Goal: Task Accomplishment & Management: Use online tool/utility

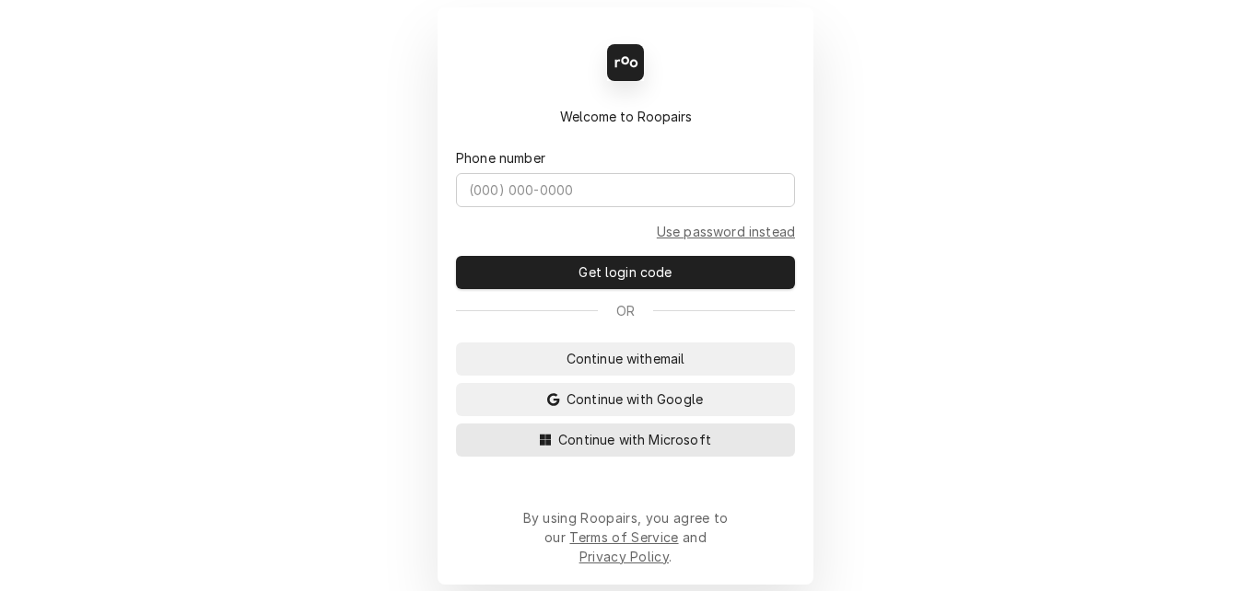
click at [626, 449] on span "Continue with Microsoft" at bounding box center [634, 439] width 160 height 19
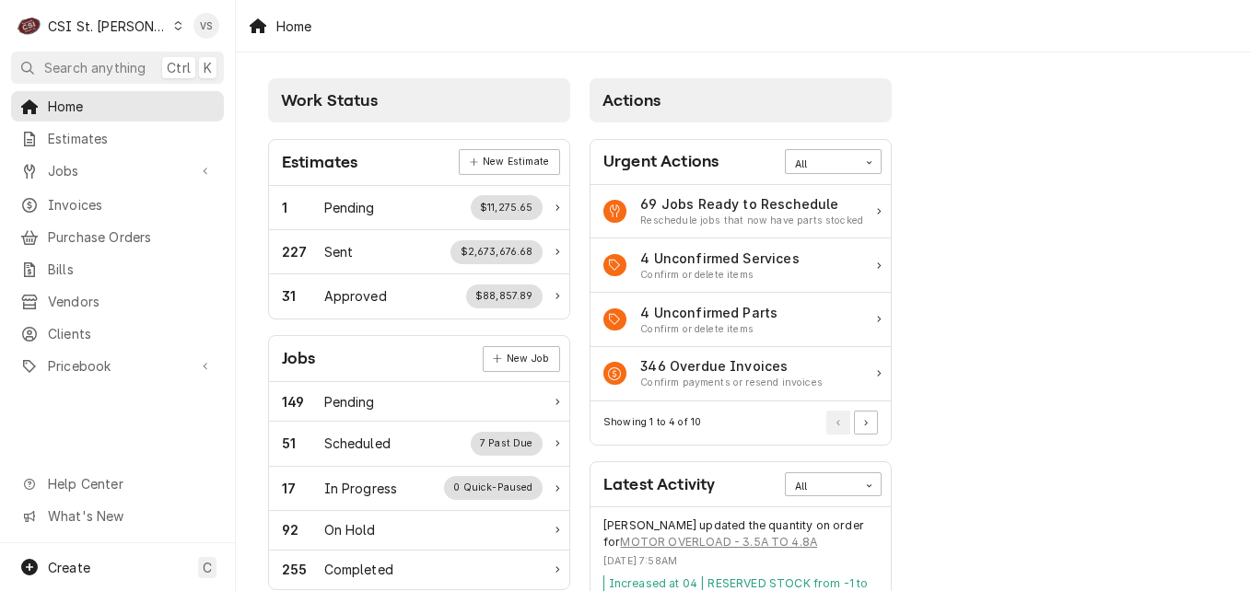
click at [175, 24] on icon "Dynamic Content Wrapper" at bounding box center [178, 25] width 7 height 9
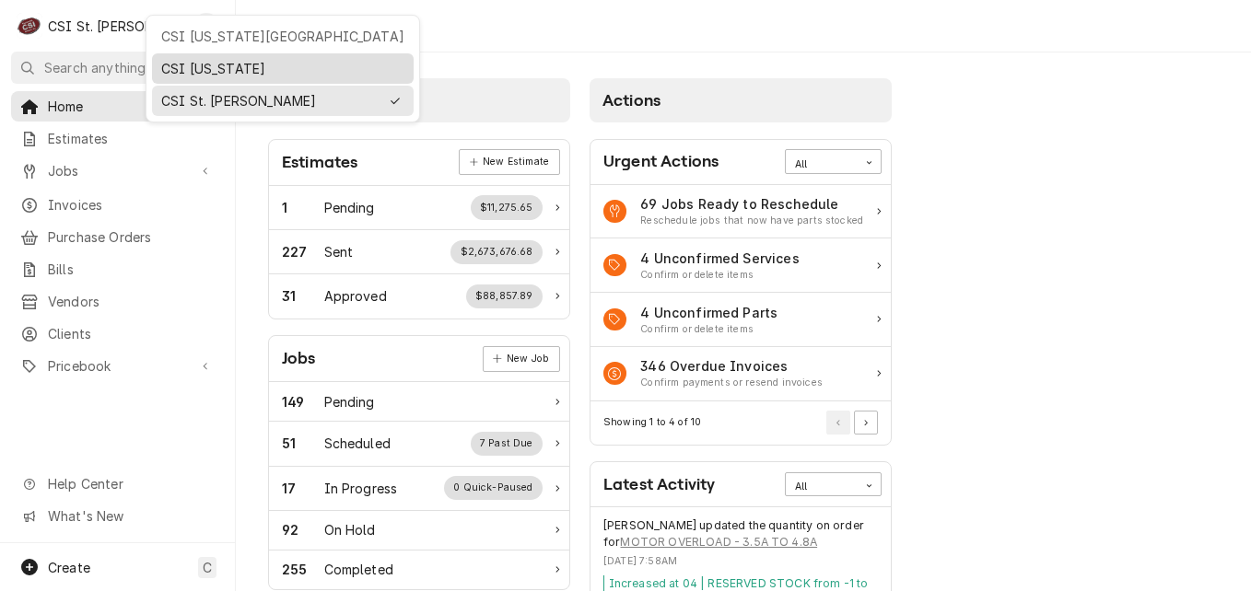
click at [207, 70] on div "CSI [US_STATE]" at bounding box center [282, 68] width 243 height 19
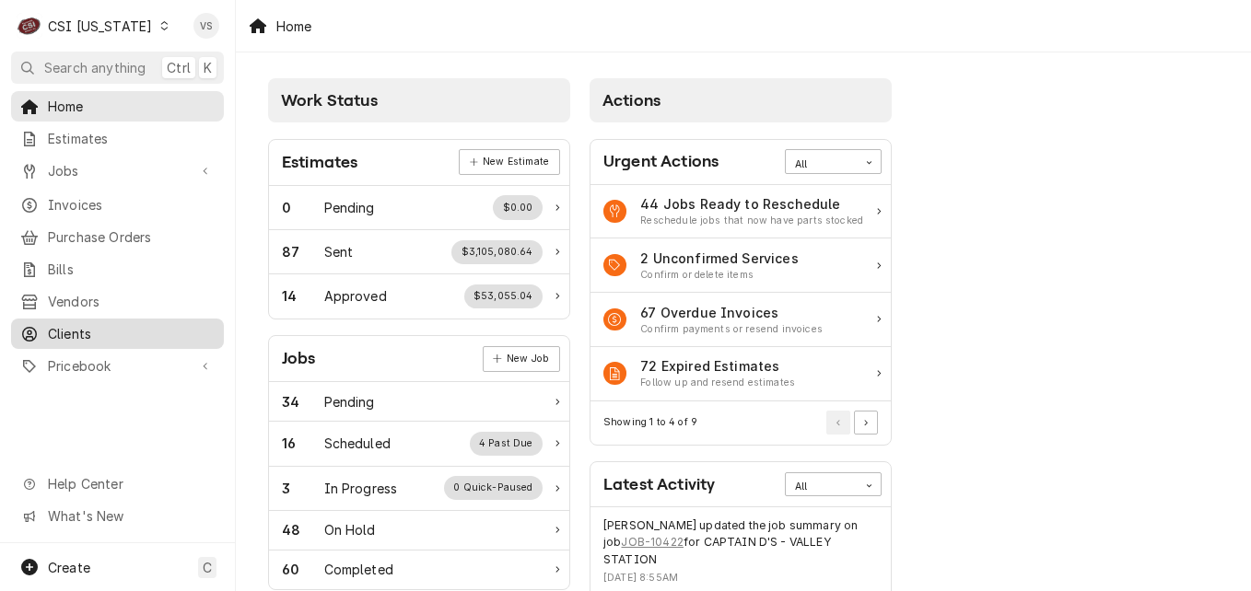
click at [88, 324] on span "Clients" at bounding box center [131, 333] width 167 height 19
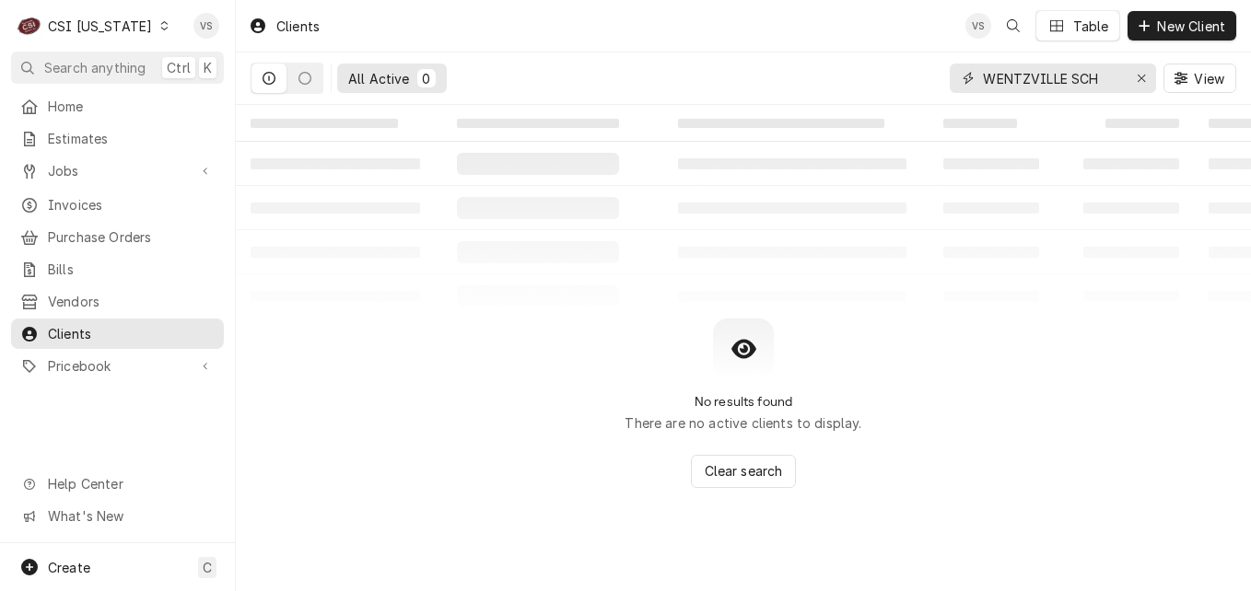
drag, startPoint x: 1102, startPoint y: 78, endPoint x: 1055, endPoint y: 191, distance: 121.8
click at [840, 81] on div "All Active 0 WENTZVILLE SCH View" at bounding box center [743, 78] width 985 height 52
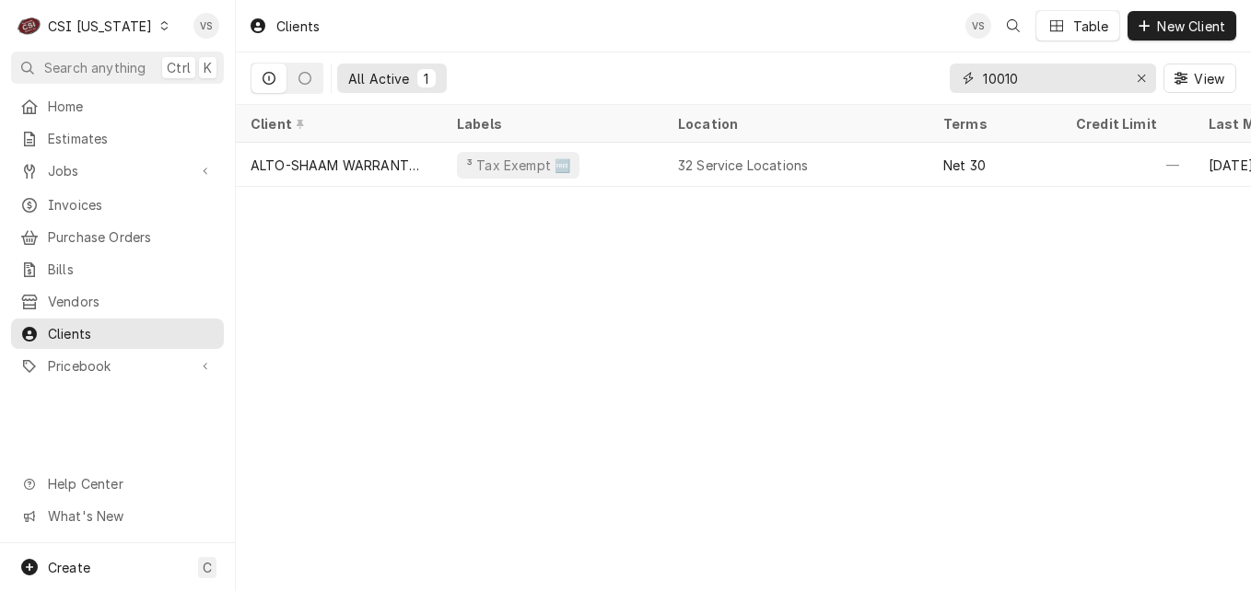
click at [1008, 76] on input "10010" at bounding box center [1052, 78] width 138 height 29
click at [1004, 75] on input "10010" at bounding box center [1052, 78] width 138 height 29
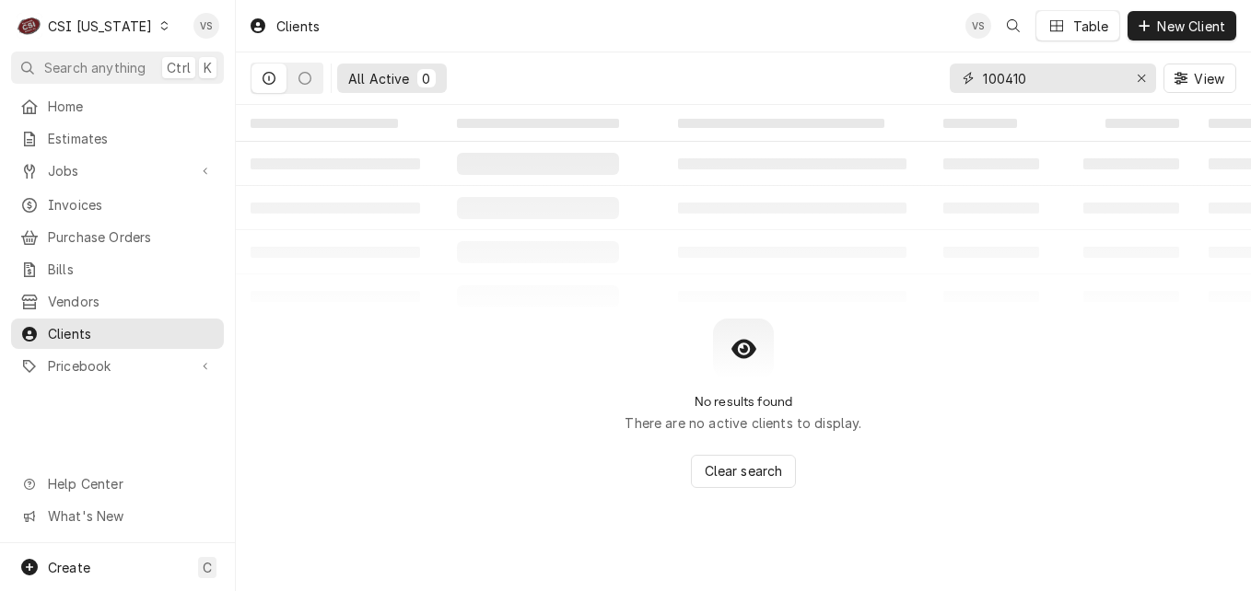
click at [1069, 81] on input "100410" at bounding box center [1052, 78] width 138 height 29
type input "100410"
click at [313, 80] on button "Dynamic Content Wrapper" at bounding box center [304, 78] width 35 height 29
click at [271, 84] on icon "Dynamic Content Wrapper" at bounding box center [268, 78] width 13 height 13
click at [75, 198] on span "Invoices" at bounding box center [131, 204] width 167 height 19
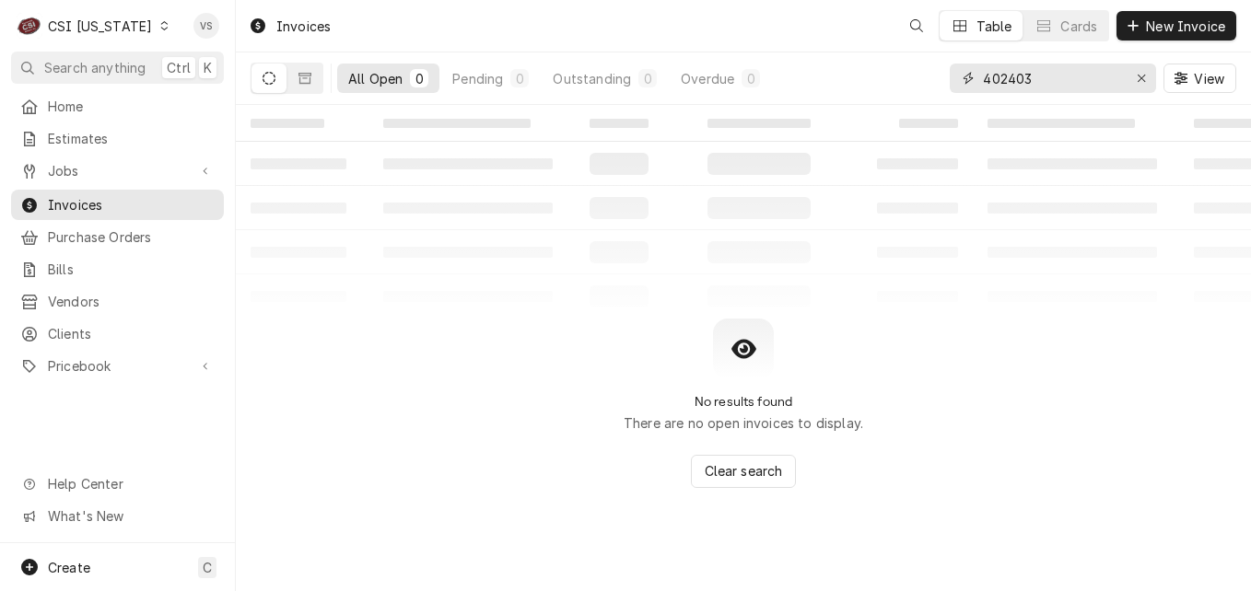
click at [941, 81] on div "All Open 0 Pending 0 Outstanding 0 Overdue 0 402403 View" at bounding box center [743, 78] width 985 height 52
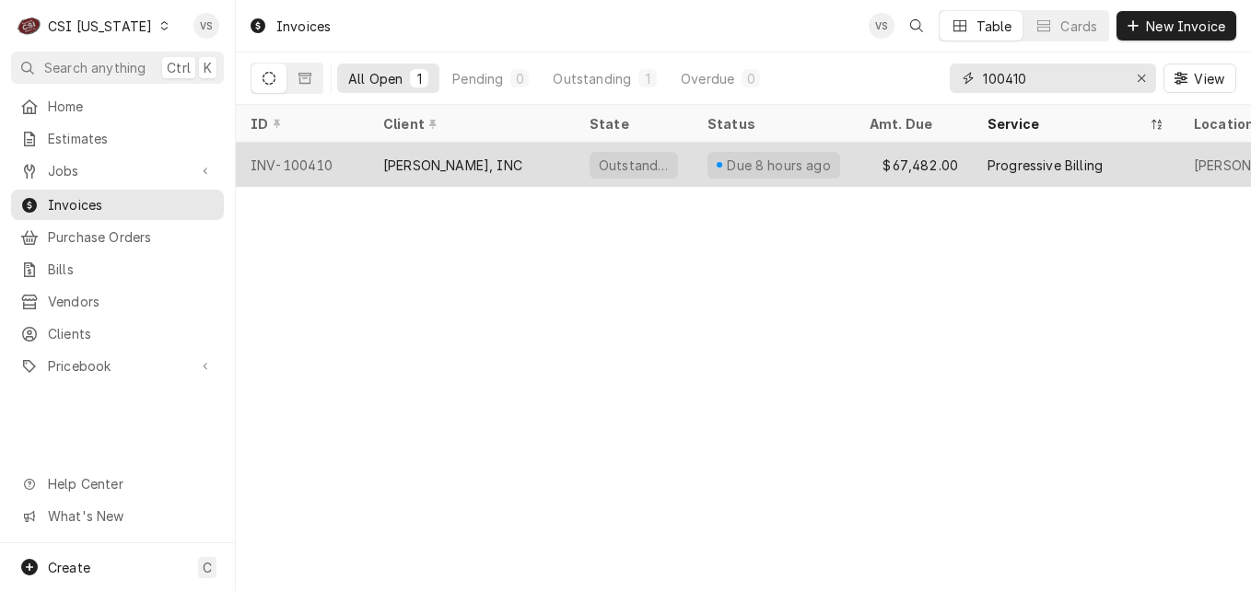
type input "100410"
click at [449, 164] on div "[PERSON_NAME], INC" at bounding box center [452, 165] width 139 height 19
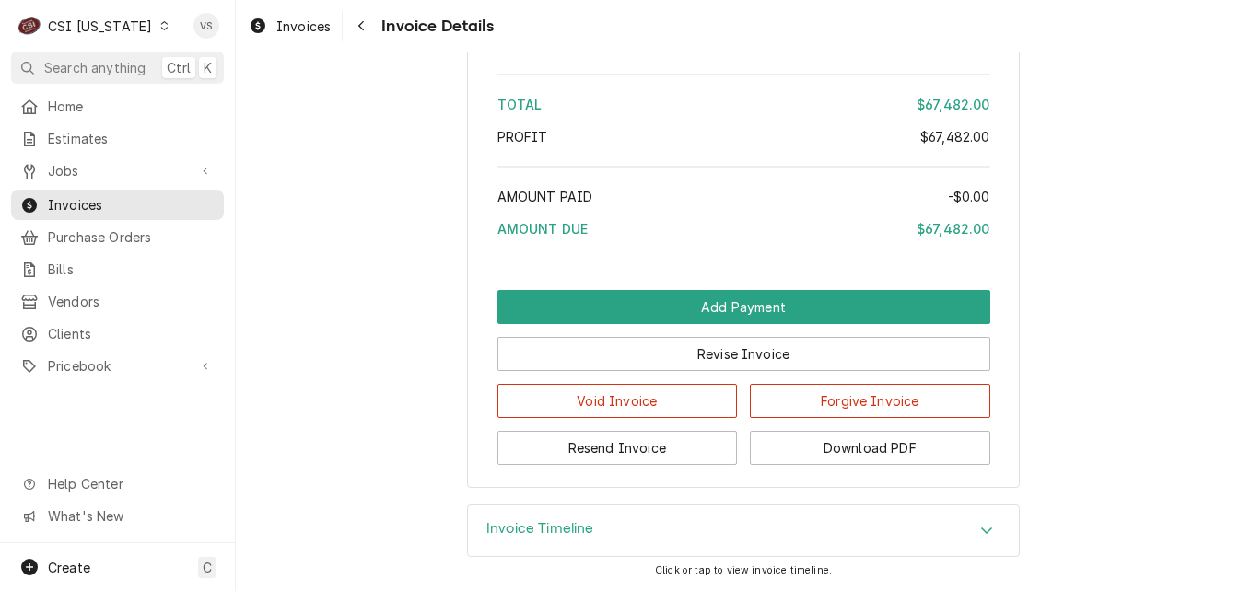
scroll to position [2814, 0]
click at [836, 446] on button "Download PDF" at bounding box center [870, 448] width 240 height 34
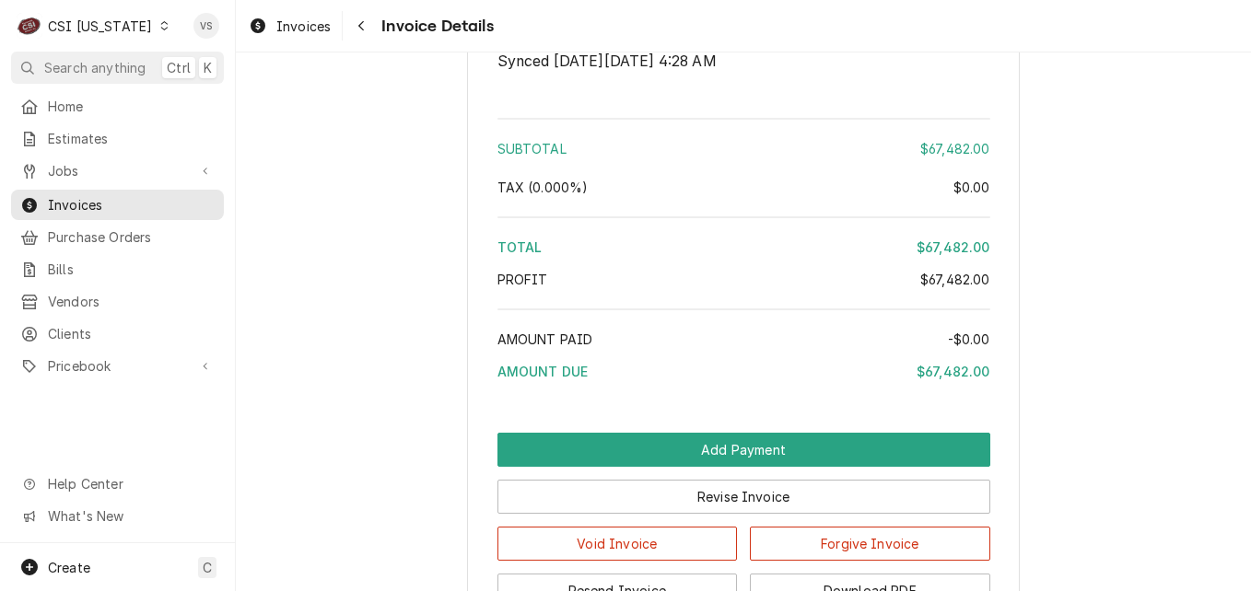
scroll to position [2537, 0]
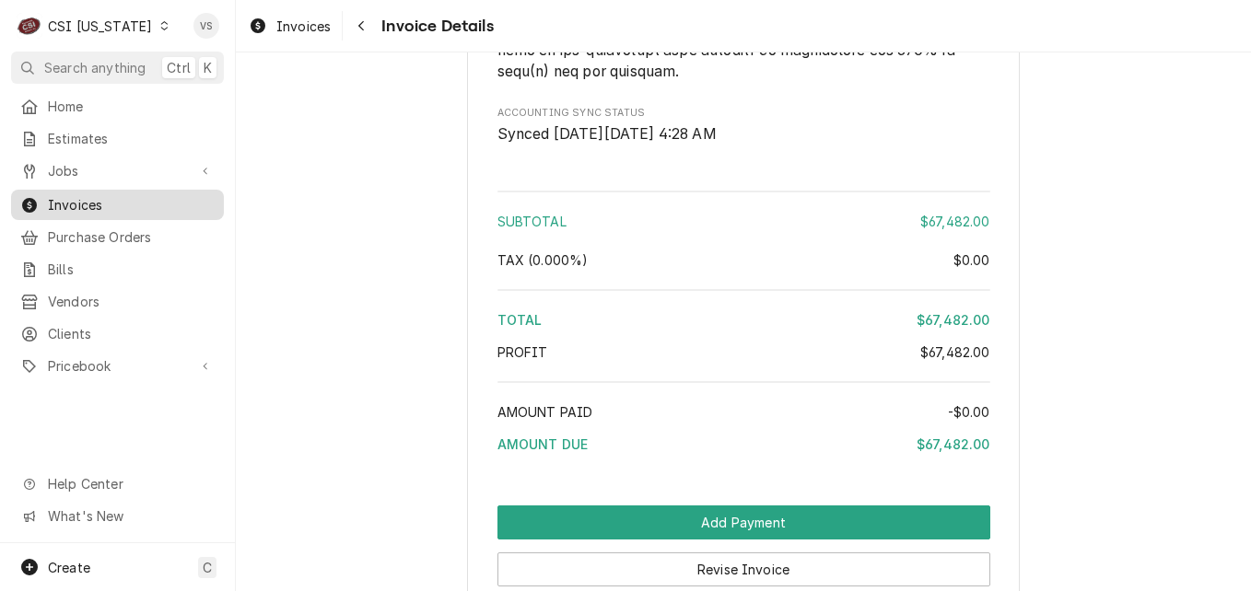
click at [114, 208] on div "Invoices" at bounding box center [117, 204] width 205 height 23
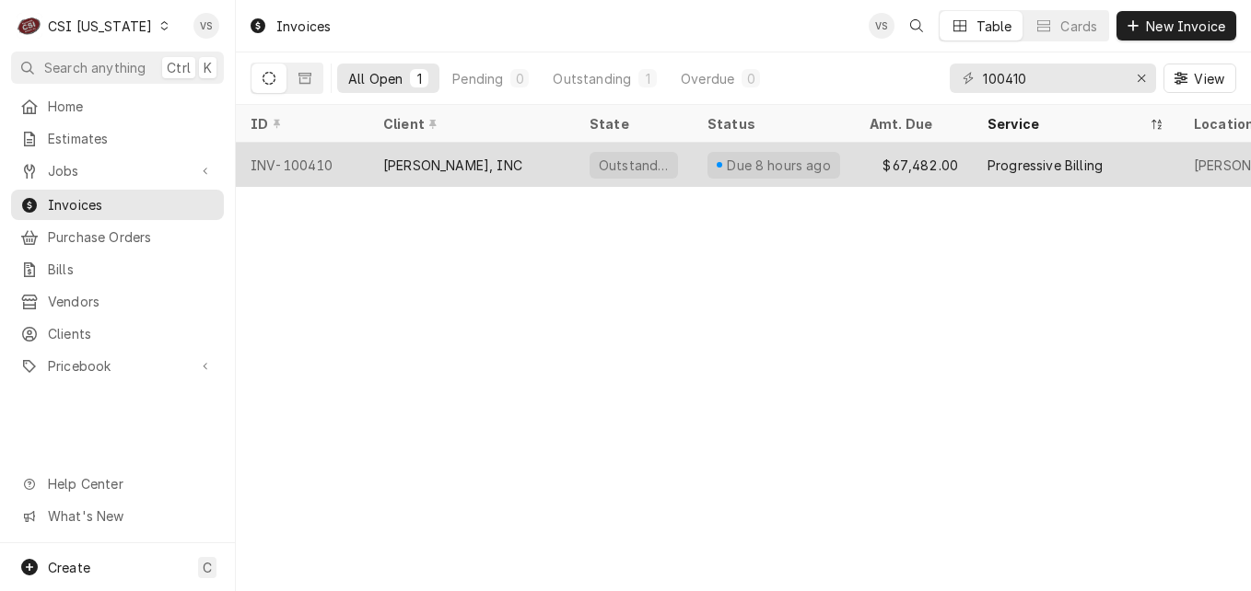
click at [458, 160] on div "STAFFORD-SMITH, INC" at bounding box center [452, 165] width 139 height 19
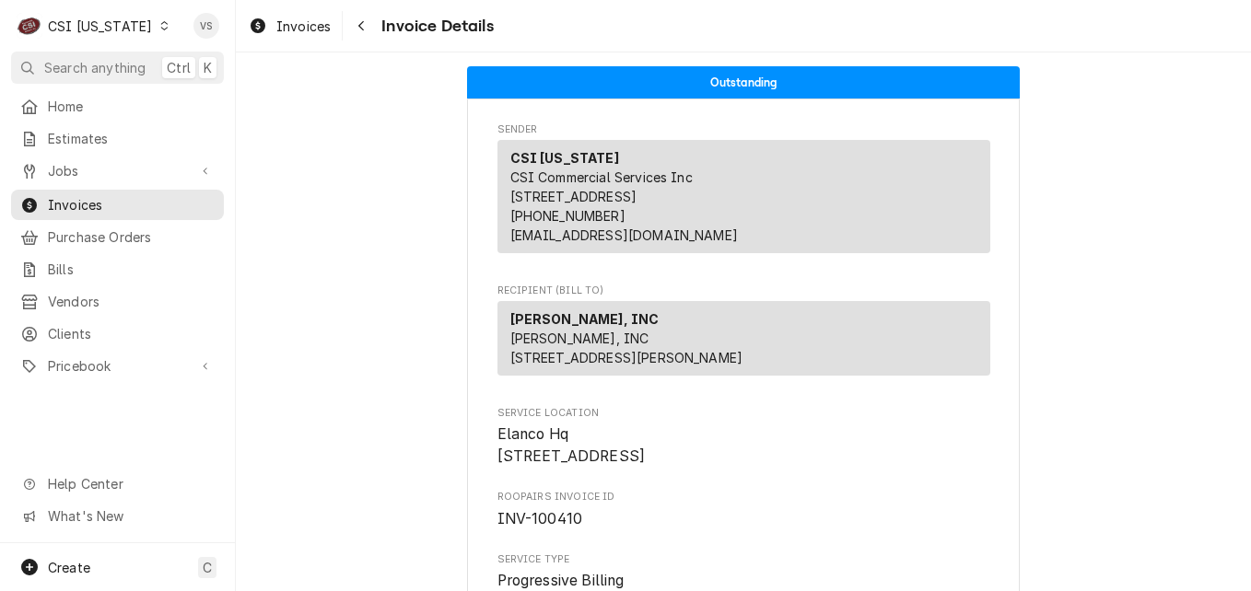
drag, startPoint x: 713, startPoint y: 500, endPoint x: 483, endPoint y: 496, distance: 230.3
drag, startPoint x: 483, startPoint y: 496, endPoint x: 504, endPoint y: 493, distance: 21.4
copy span "340 South White River Parkway"
click at [81, 167] on span "Jobs" at bounding box center [117, 170] width 139 height 19
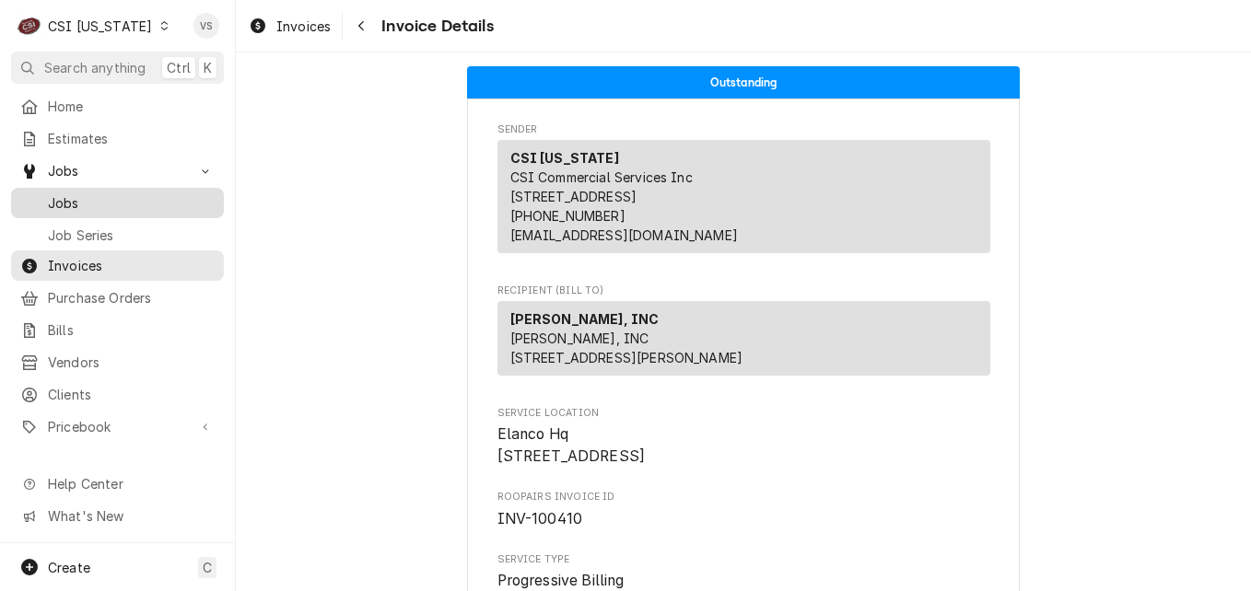
click at [73, 203] on span "Jobs" at bounding box center [131, 202] width 167 height 19
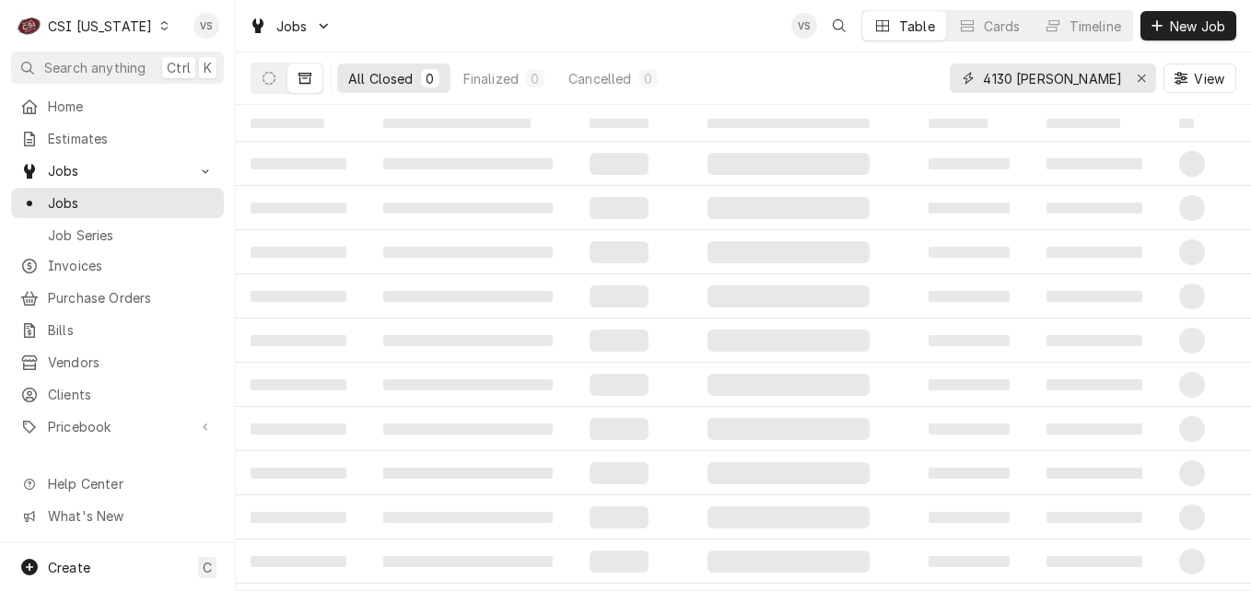
drag, startPoint x: 1050, startPoint y: 78, endPoint x: 1038, endPoint y: 77, distance: 12.0
click at [973, 81] on div "4130 rusty" at bounding box center [1053, 78] width 206 height 29
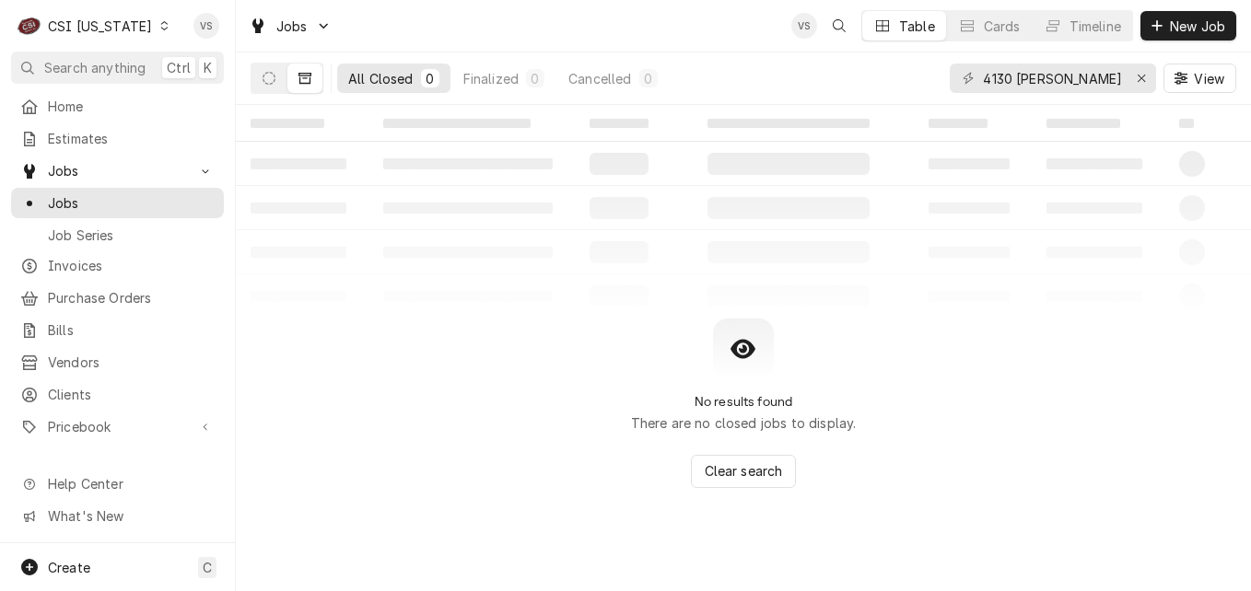
drag, startPoint x: 1038, startPoint y: 77, endPoint x: 1062, endPoint y: 76, distance: 24.0
click at [1062, 76] on div "4130 rusty" at bounding box center [1053, 78] width 206 height 29
drag, startPoint x: 1058, startPoint y: 78, endPoint x: 972, endPoint y: 79, distance: 86.6
click at [972, 79] on div "4130 rusty" at bounding box center [1053, 78] width 206 height 29
paste input "340 South White River Parkwa"
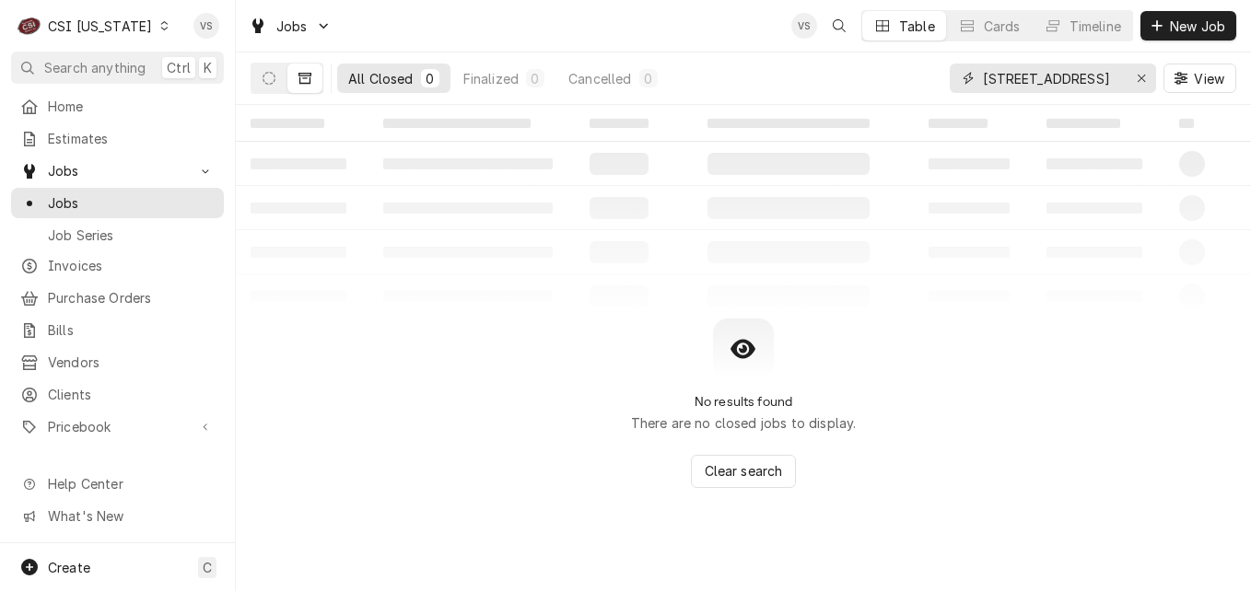
scroll to position [0, 61]
type input "340 South White River Parkway"
click at [259, 78] on button "Dynamic Content Wrapper" at bounding box center [268, 78] width 35 height 29
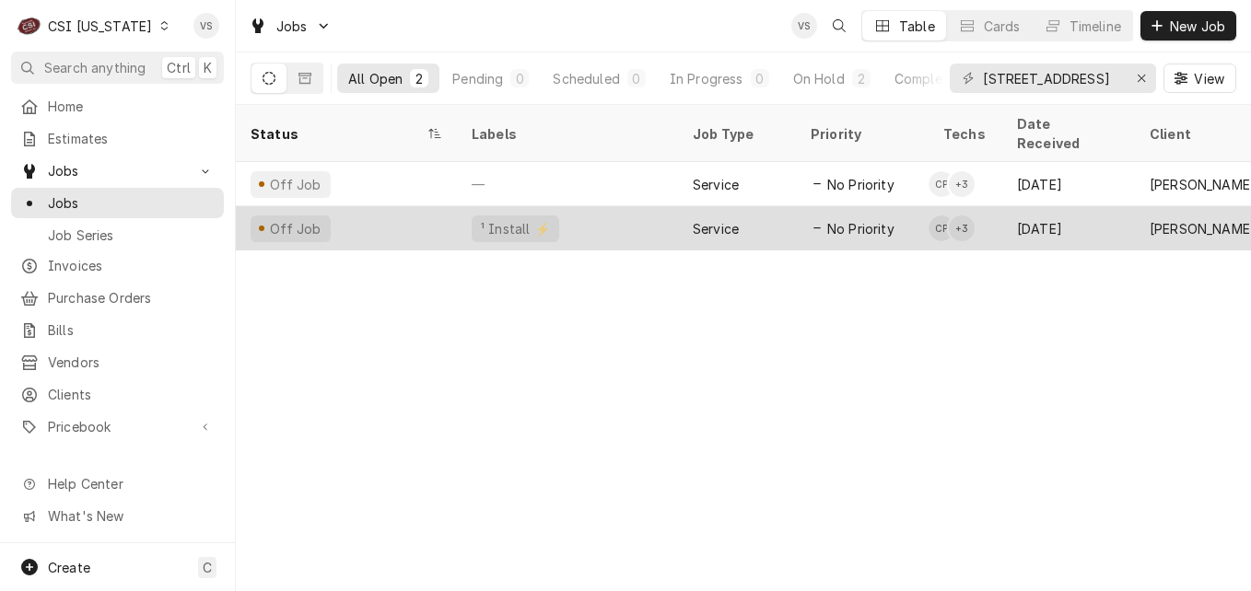
click at [604, 214] on div "¹ Install ⚡️" at bounding box center [567, 228] width 221 height 44
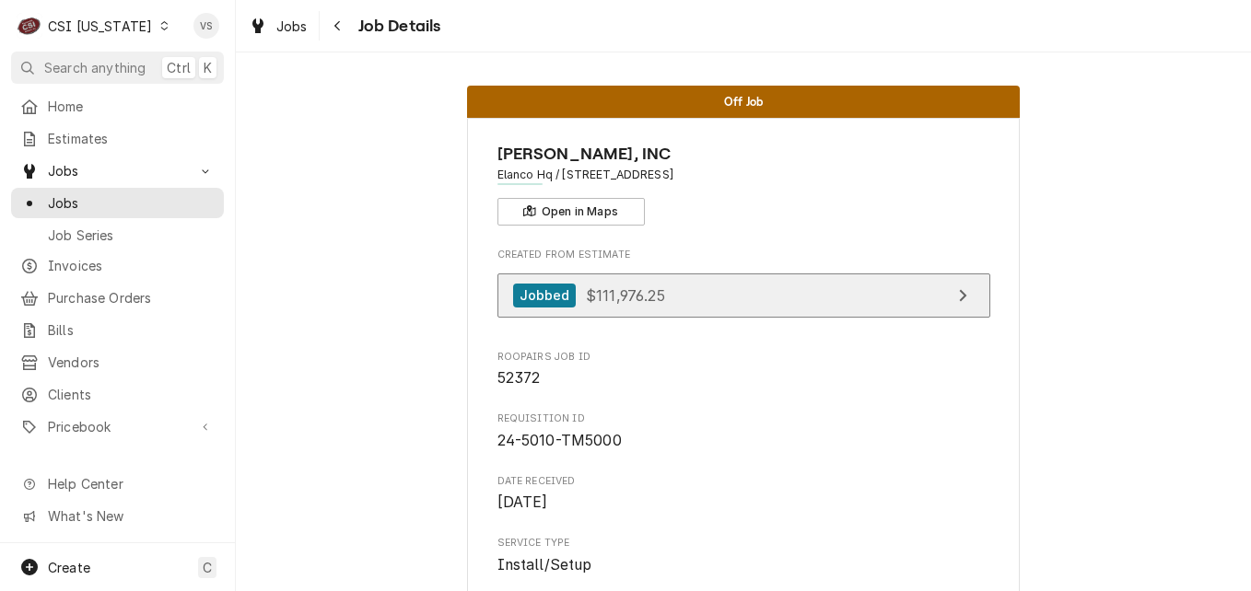
click at [682, 281] on link "Jobbed $111,976.25" at bounding box center [743, 296] width 493 height 45
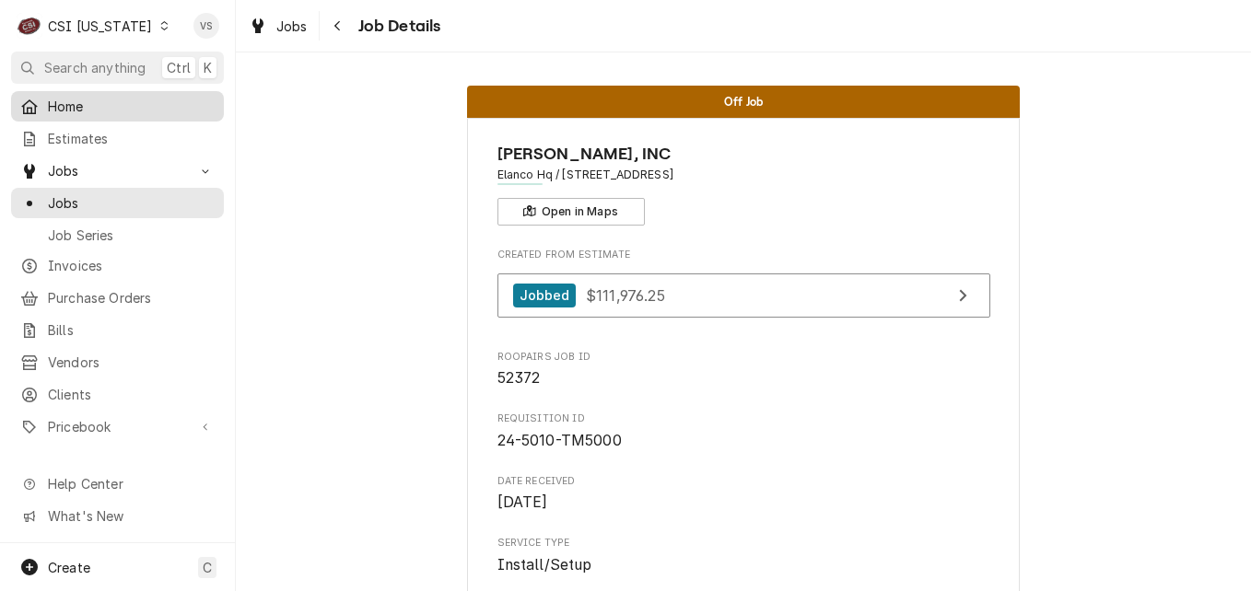
click at [87, 102] on span "Home" at bounding box center [131, 106] width 167 height 19
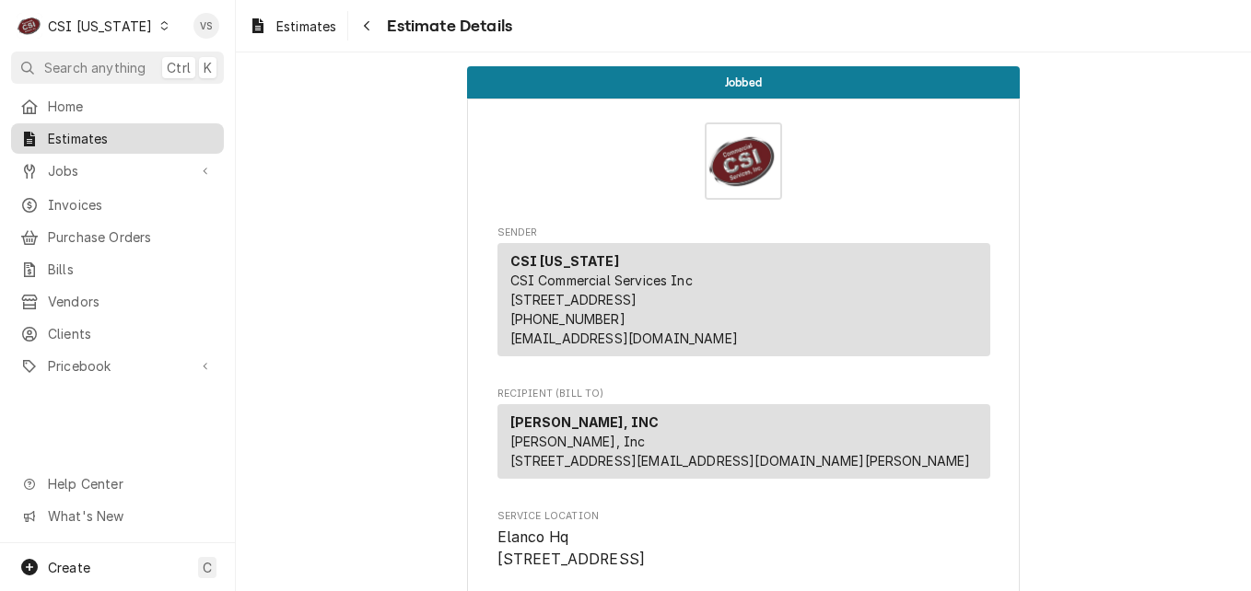
click at [78, 139] on span "Estimates" at bounding box center [131, 138] width 167 height 19
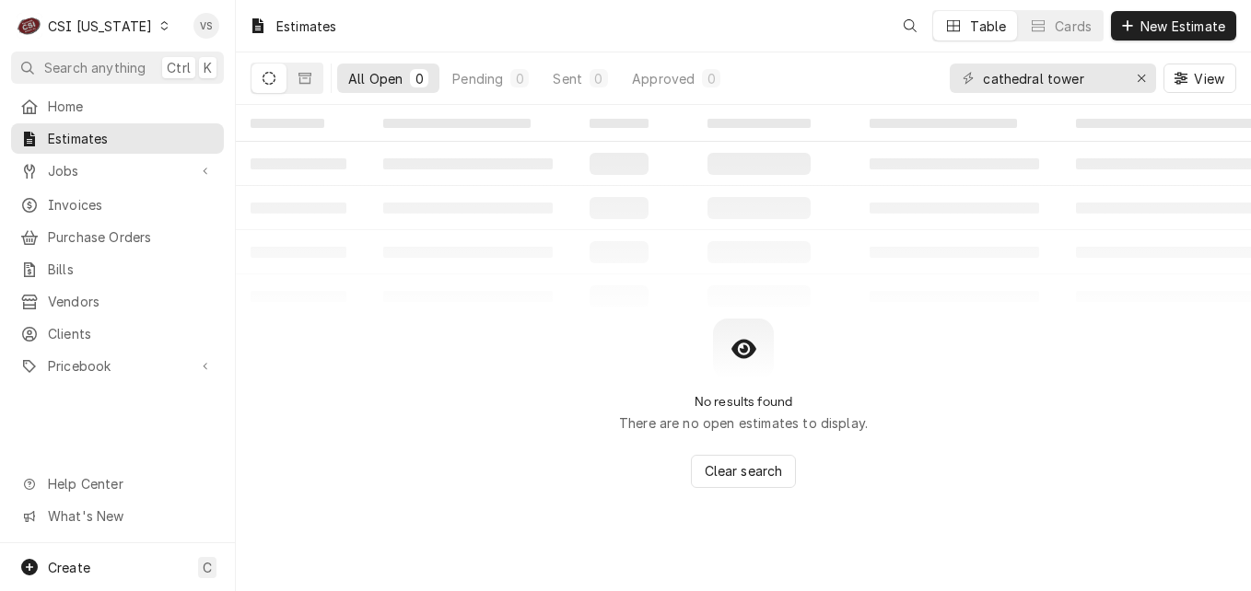
click at [65, 167] on span "Jobs" at bounding box center [117, 170] width 139 height 19
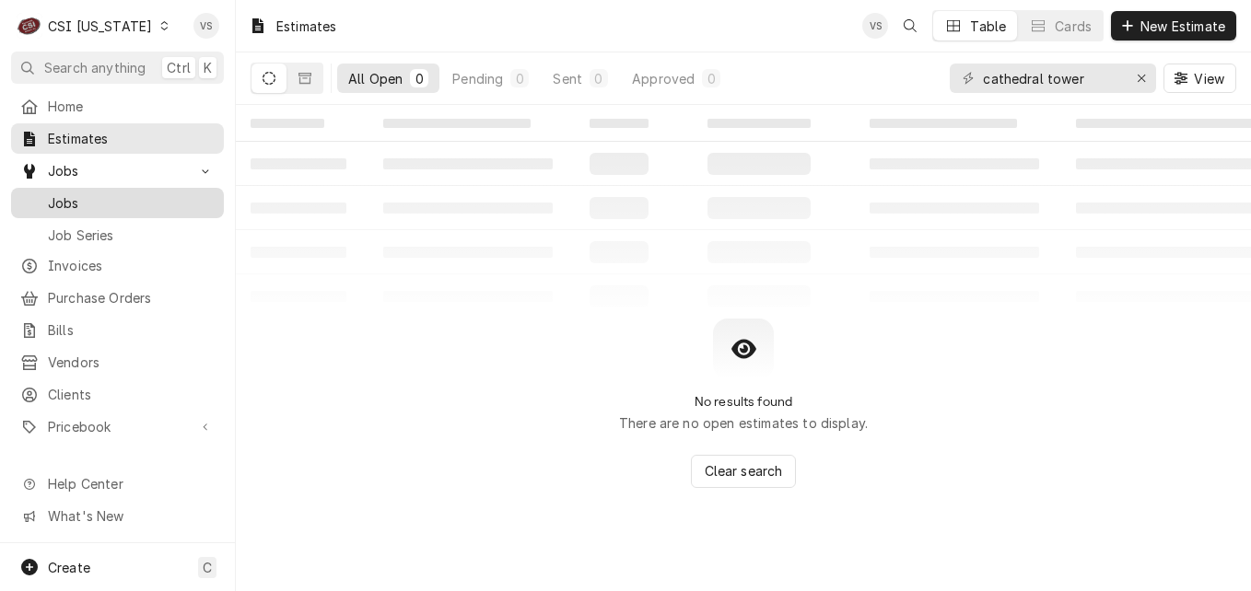
click at [65, 201] on span "Jobs" at bounding box center [131, 202] width 167 height 19
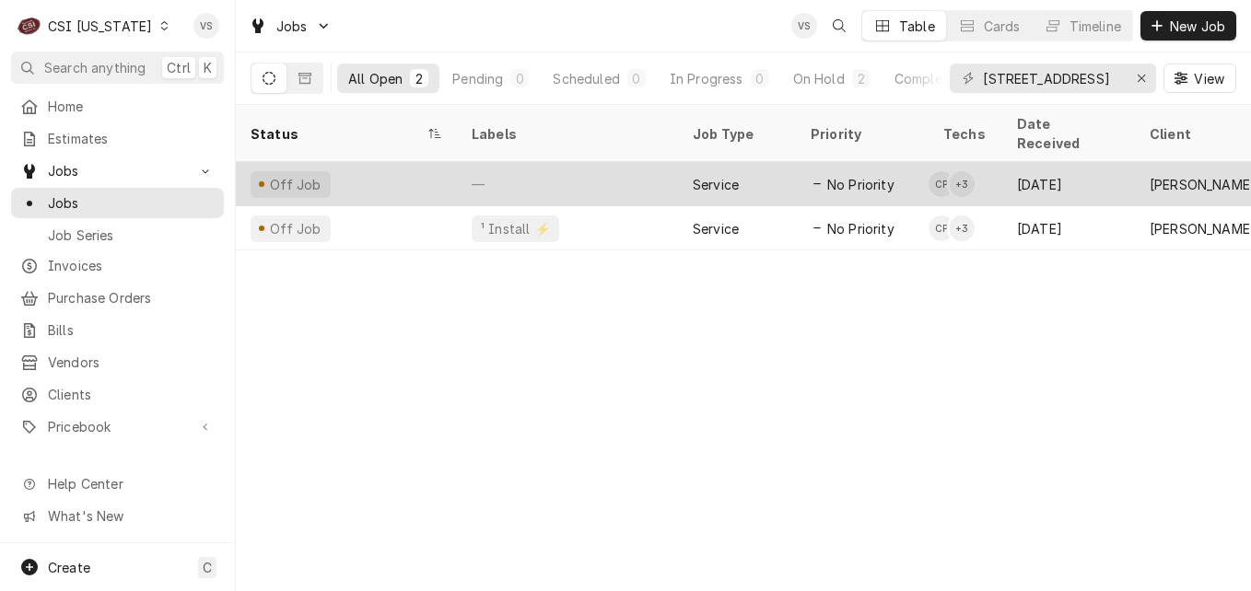
click at [577, 167] on div "—" at bounding box center [567, 184] width 221 height 44
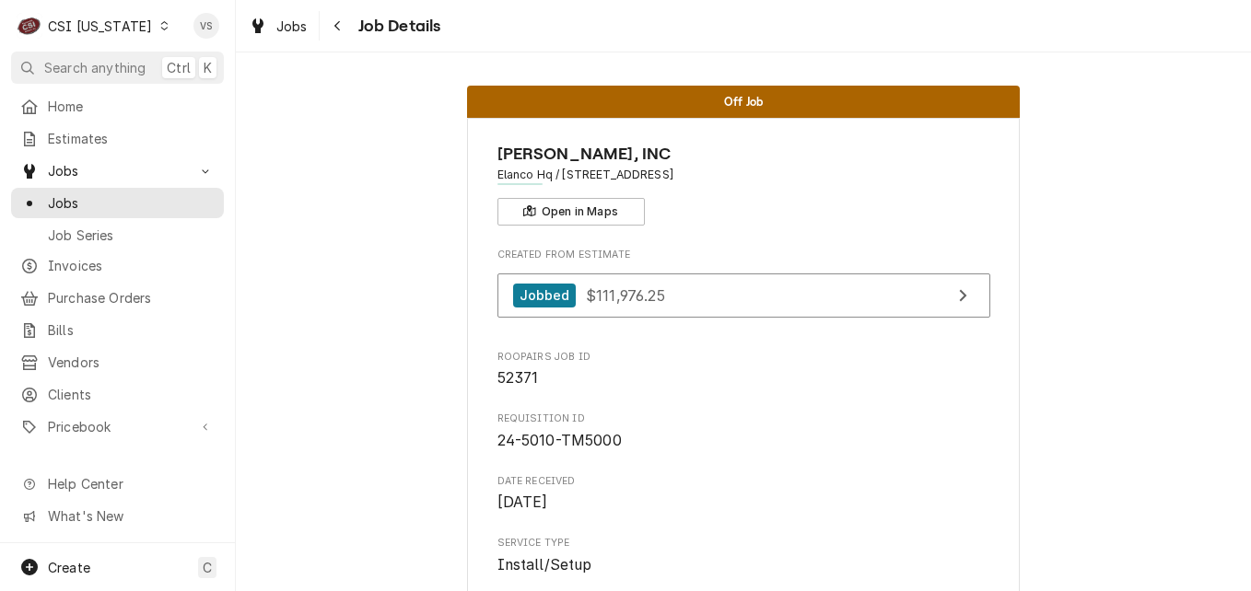
scroll to position [92, 0]
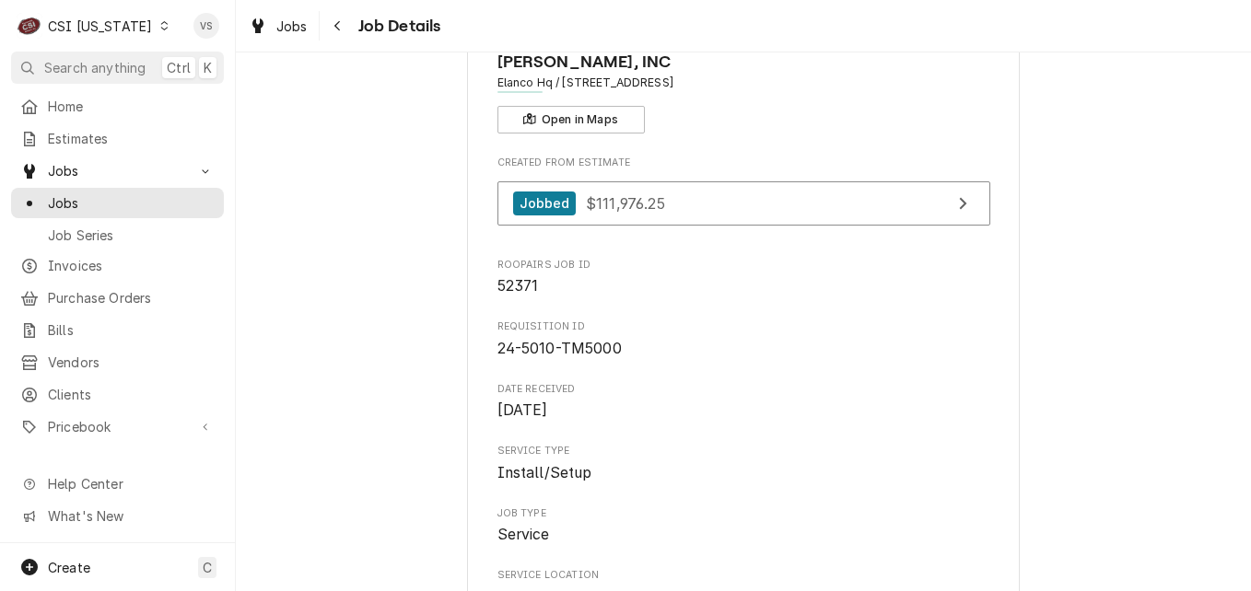
click at [615, 348] on span "24-5010-TM5000" at bounding box center [743, 349] width 493 height 22
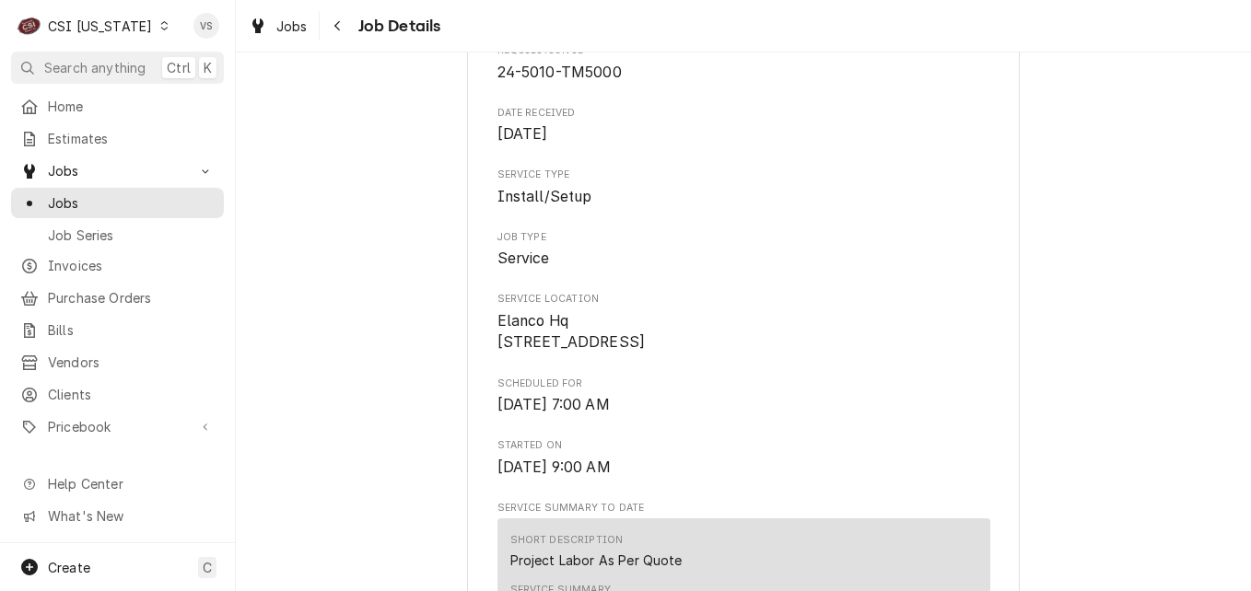
scroll to position [276, 0]
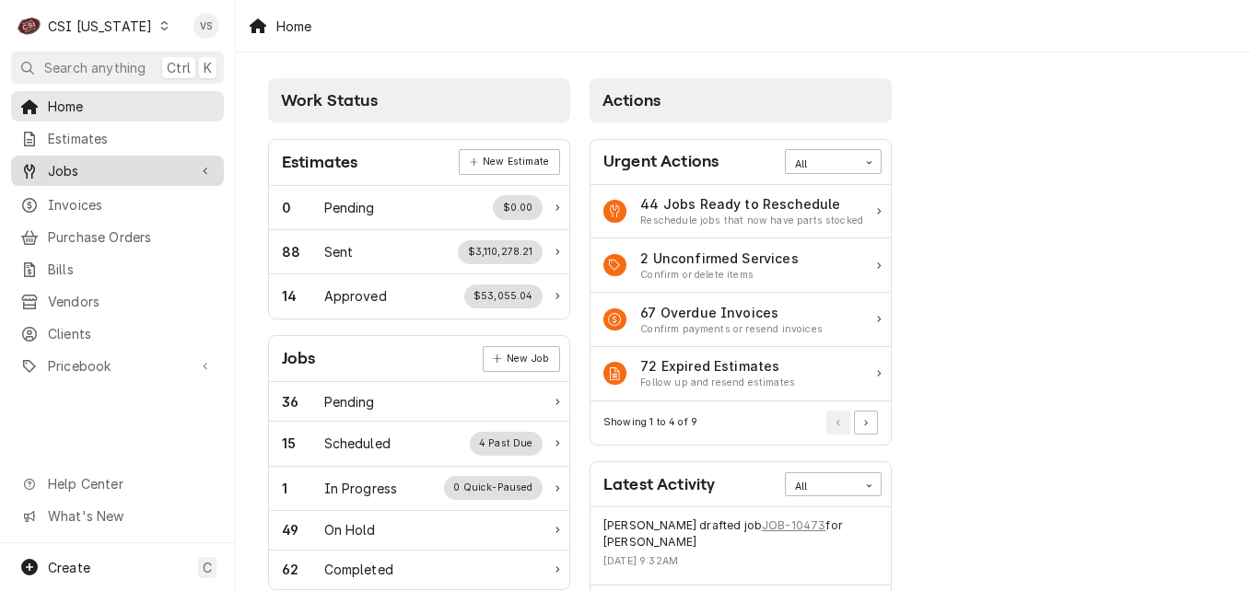
click at [76, 165] on span "Jobs" at bounding box center [117, 170] width 139 height 19
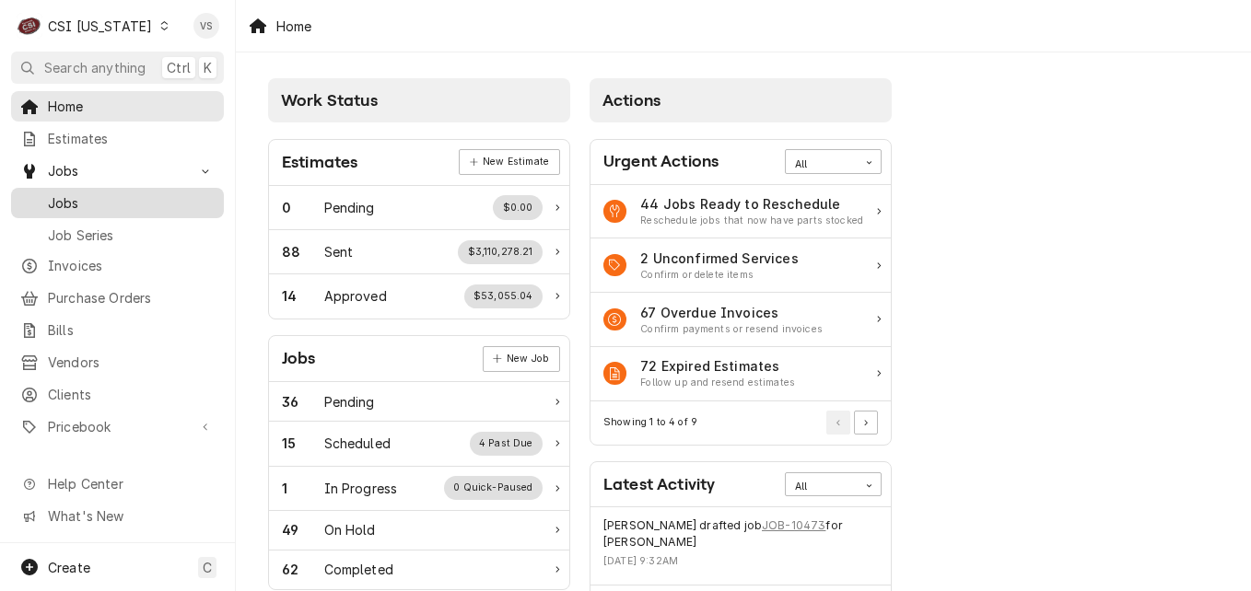
click at [80, 194] on span "Jobs" at bounding box center [131, 202] width 167 height 19
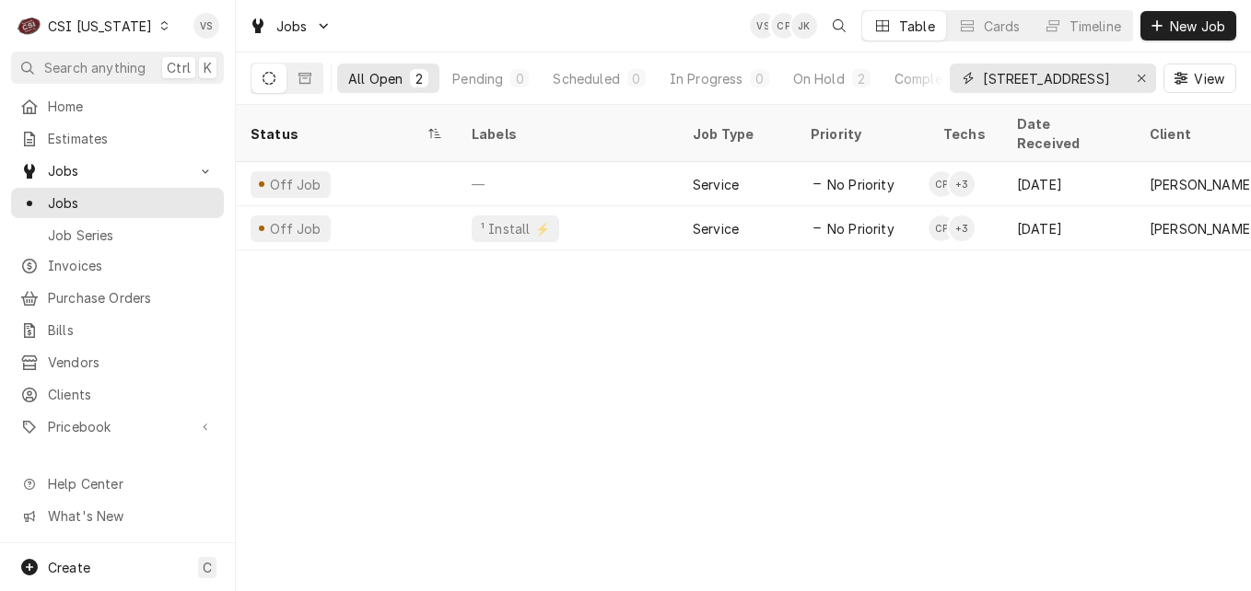
drag, startPoint x: 982, startPoint y: 76, endPoint x: 992, endPoint y: 82, distance: 12.0
click at [1172, 80] on div "340 South White River Parkway View" at bounding box center [1093, 78] width 286 height 52
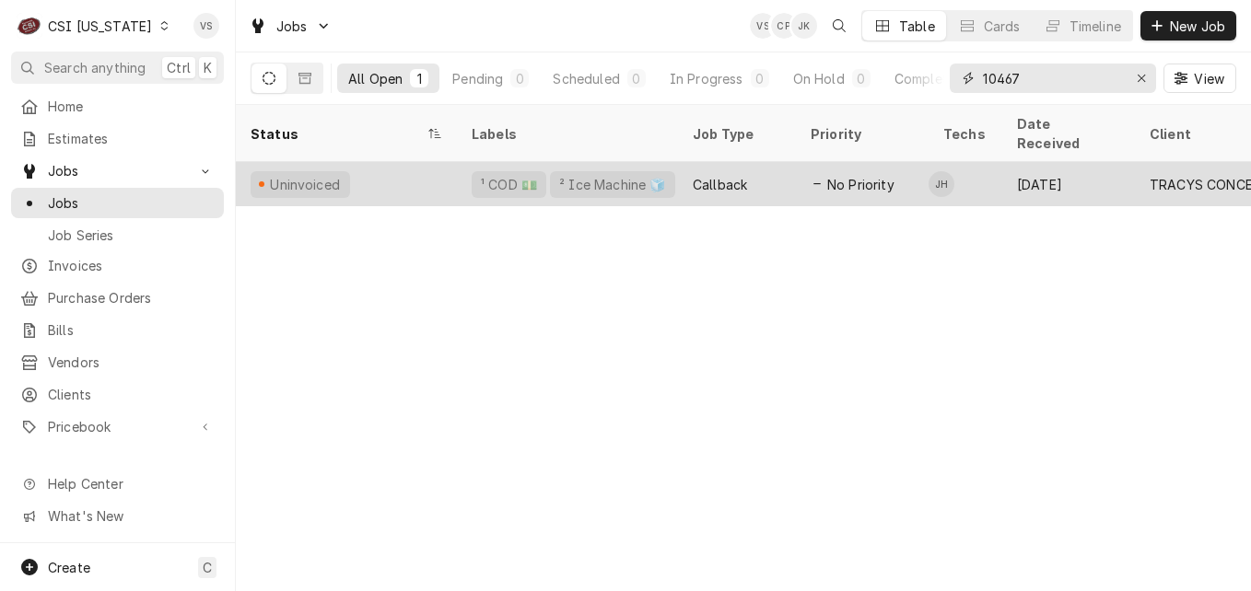
type input "10467"
click at [342, 167] on div "Uninvoiced" at bounding box center [346, 184] width 221 height 44
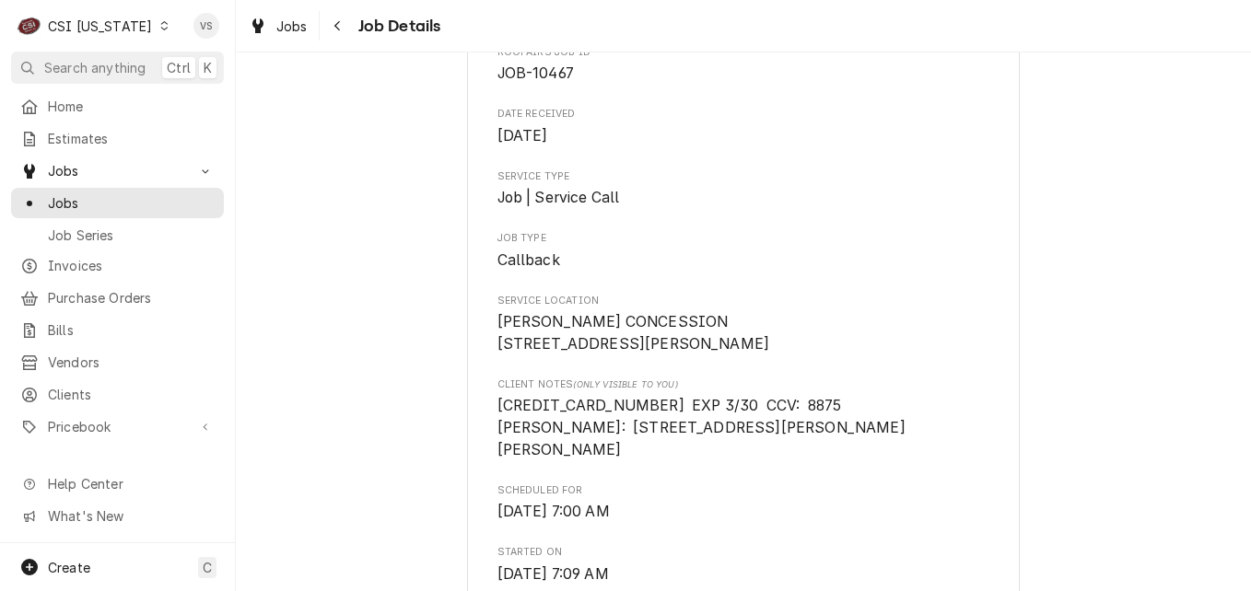
scroll to position [276, 0]
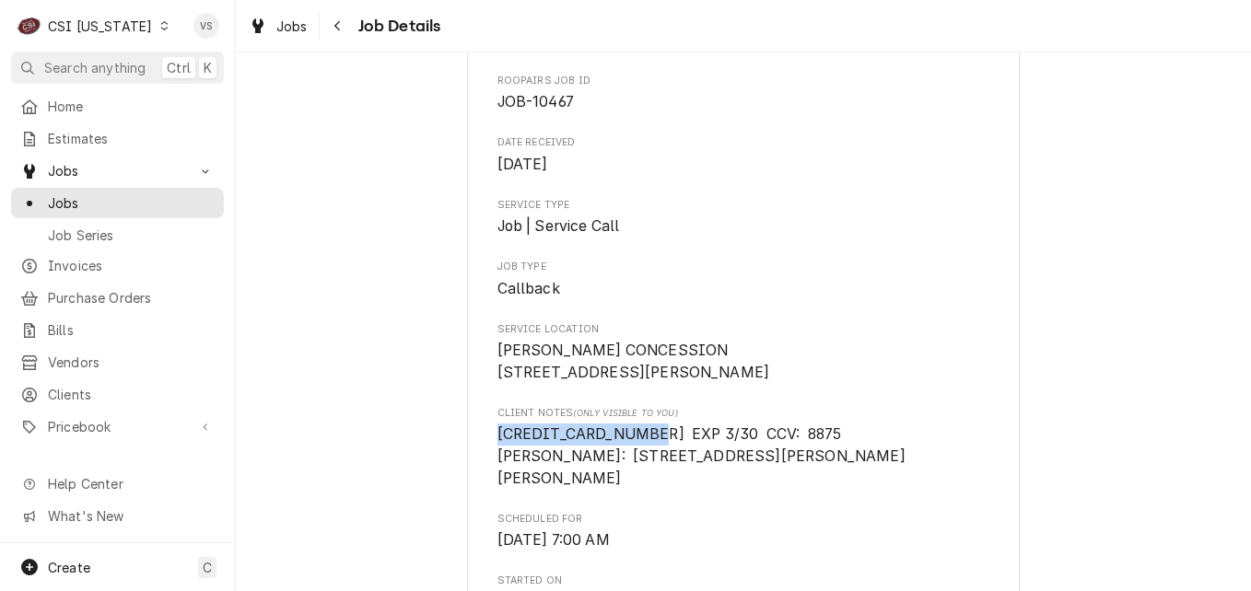
drag, startPoint x: 492, startPoint y: 456, endPoint x: 627, endPoint y: 454, distance: 135.4
click at [627, 454] on span "3411 8729 3481 001 EXP 3/30 CCV: 8875 TRACY SCUDDAY BILLING: 97 TRACY RD hughes…" at bounding box center [701, 456] width 408 height 61
drag, startPoint x: 627, startPoint y: 454, endPoint x: 580, endPoint y: 454, distance: 47.0
copy span "3411 8729 3481 001"
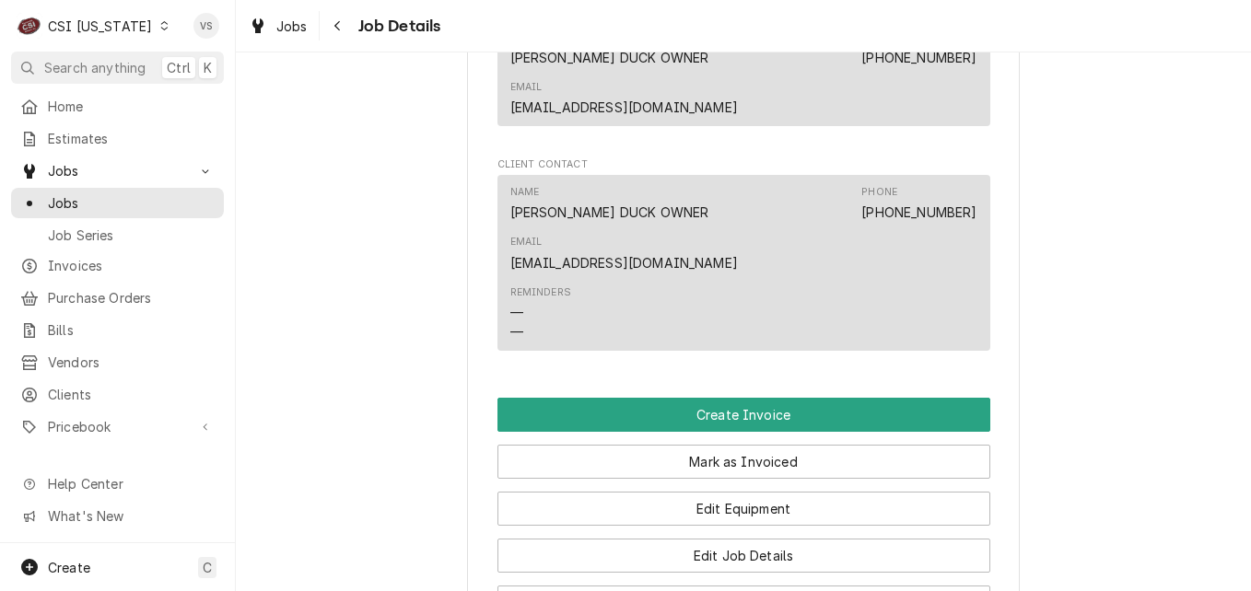
scroll to position [1658, 0]
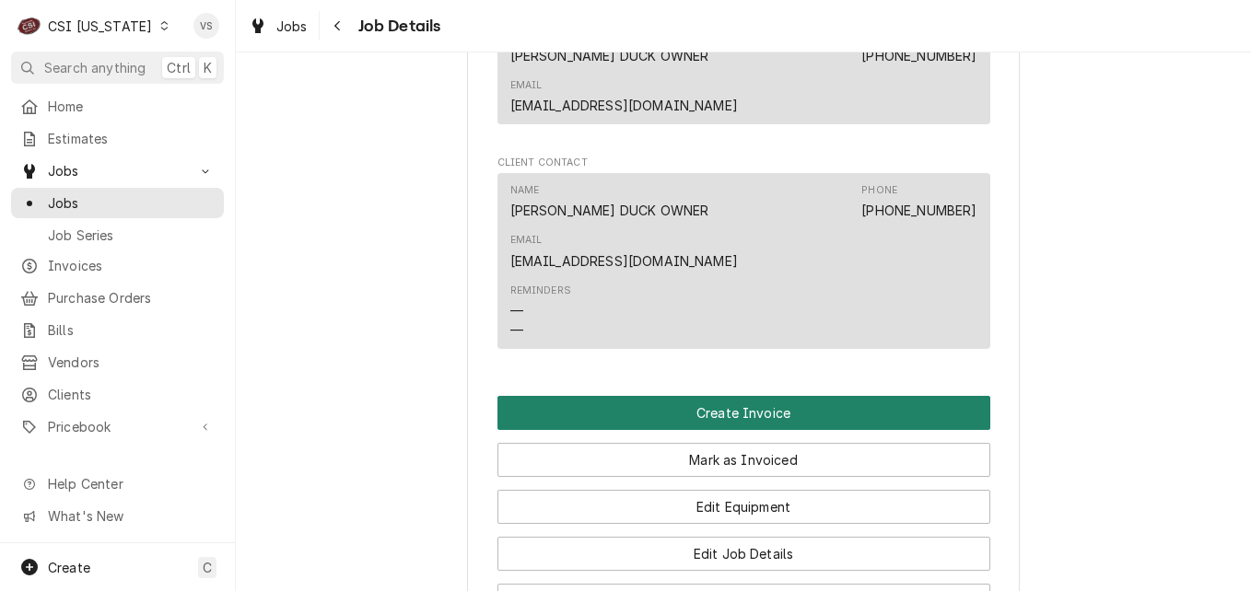
click at [757, 396] on button "Create Invoice" at bounding box center [743, 413] width 493 height 34
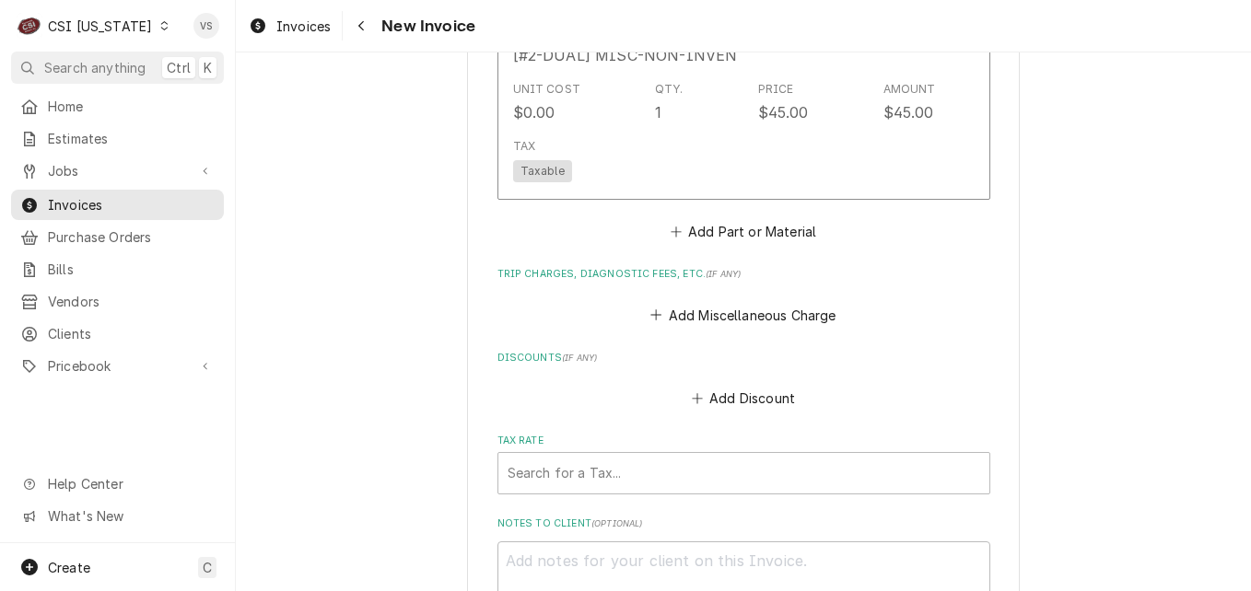
scroll to position [4329, 0]
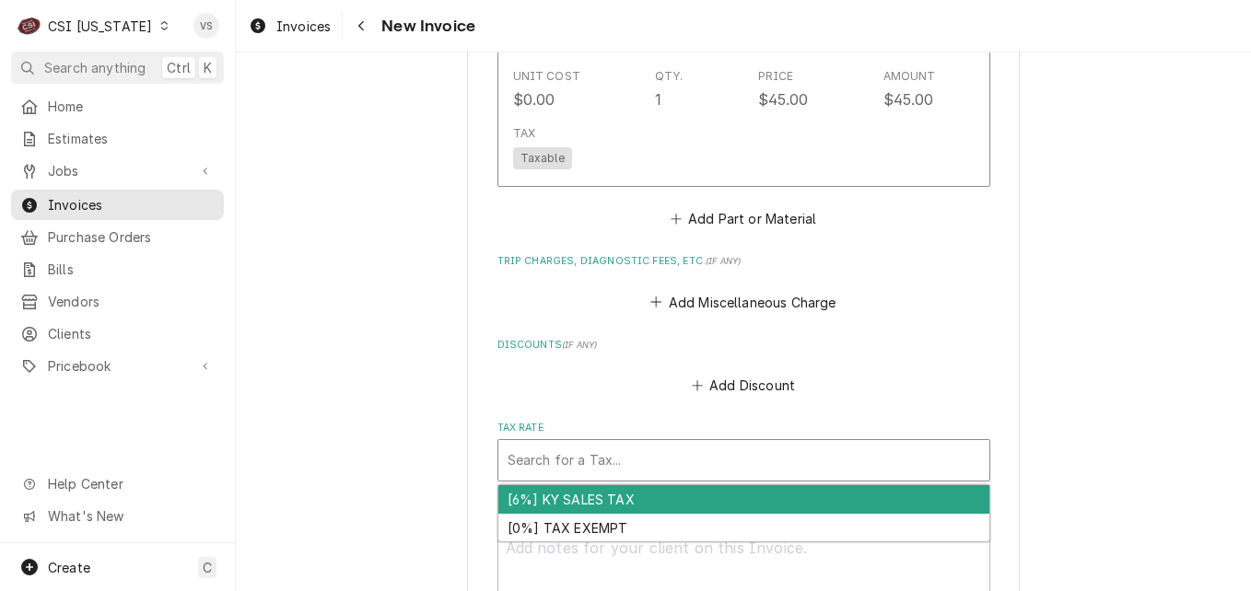
click at [540, 461] on div "Tax Rate" at bounding box center [743, 460] width 472 height 33
click at [535, 497] on div "[6%] KY SALES TAX" at bounding box center [743, 499] width 491 height 29
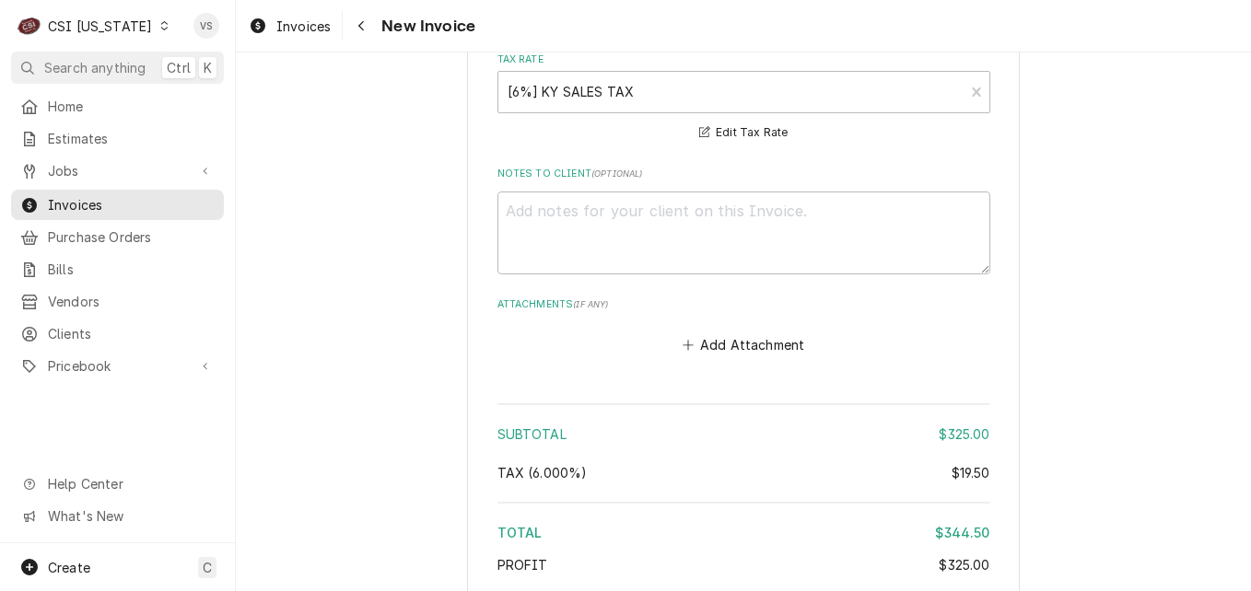
scroll to position [4789, 0]
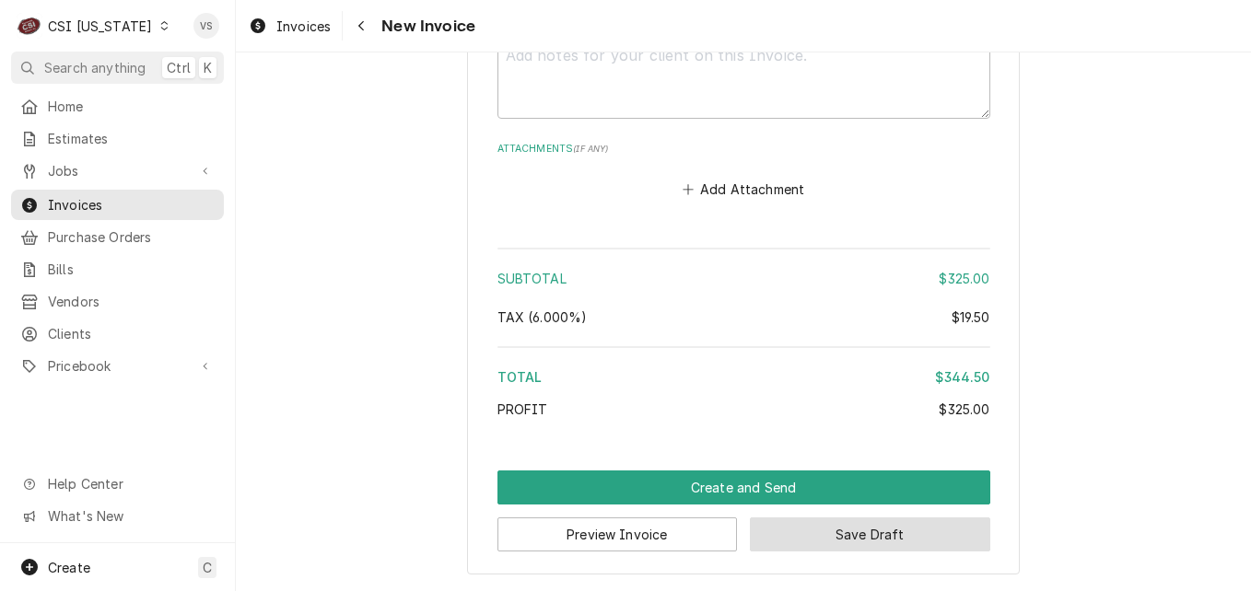
click at [823, 534] on button "Save Draft" at bounding box center [870, 535] width 240 height 34
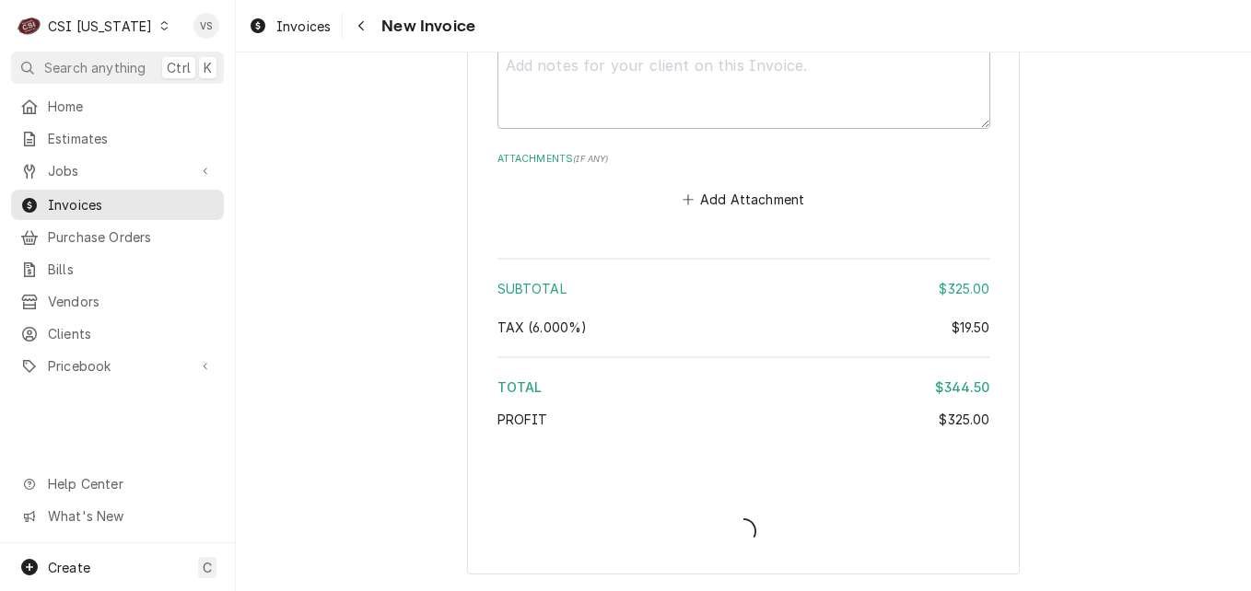
type textarea "x"
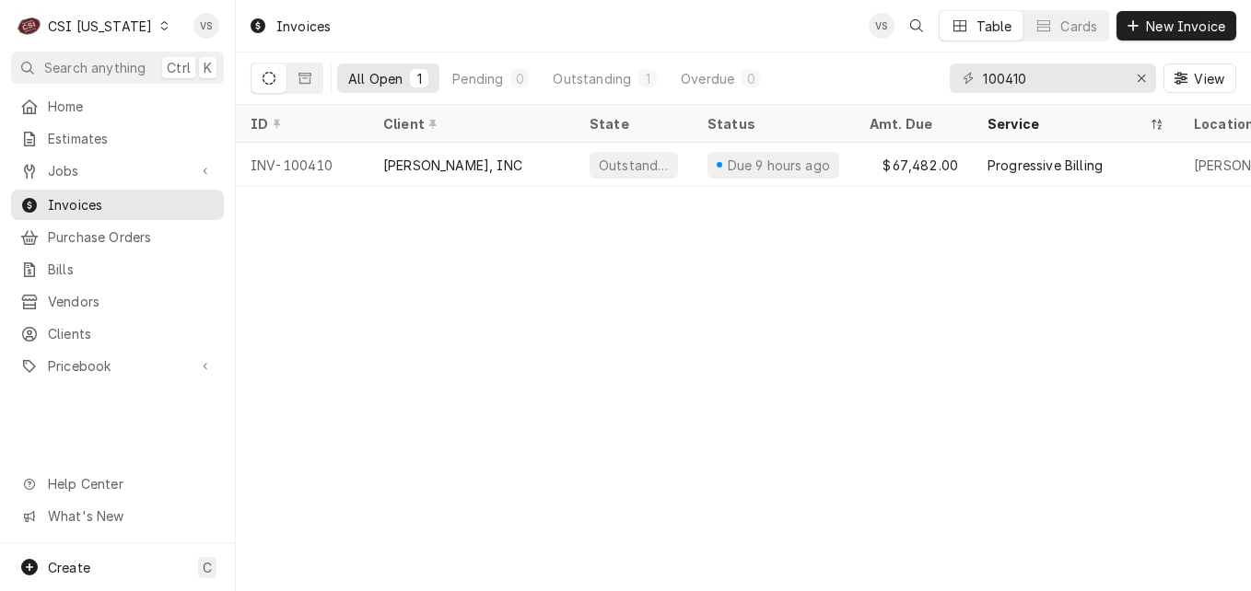
click at [157, 29] on div "Dynamic Content Wrapper" at bounding box center [163, 25] width 13 height 13
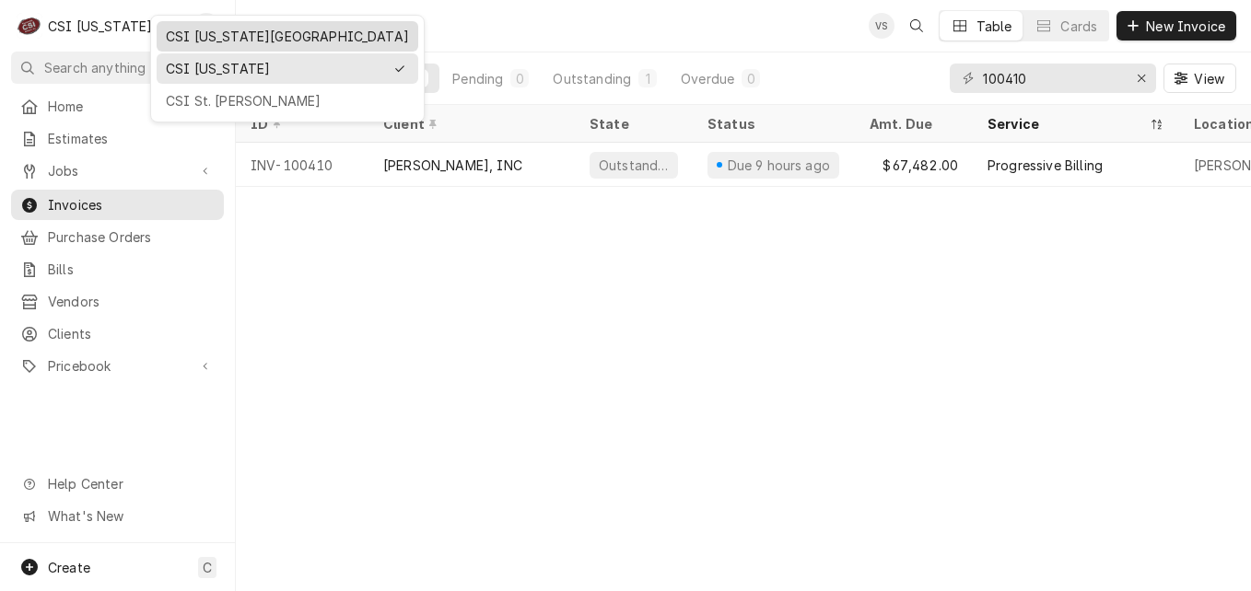
click at [223, 39] on div "CSI Kansas City" at bounding box center [287, 36] width 243 height 19
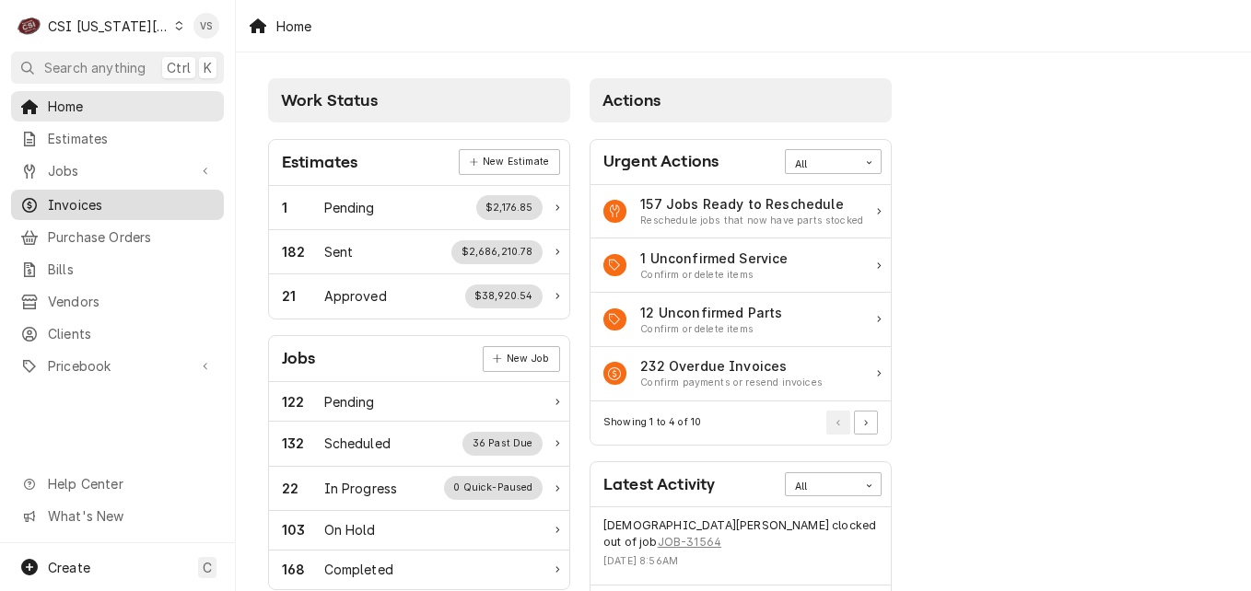
click at [73, 207] on span "Invoices" at bounding box center [131, 204] width 167 height 19
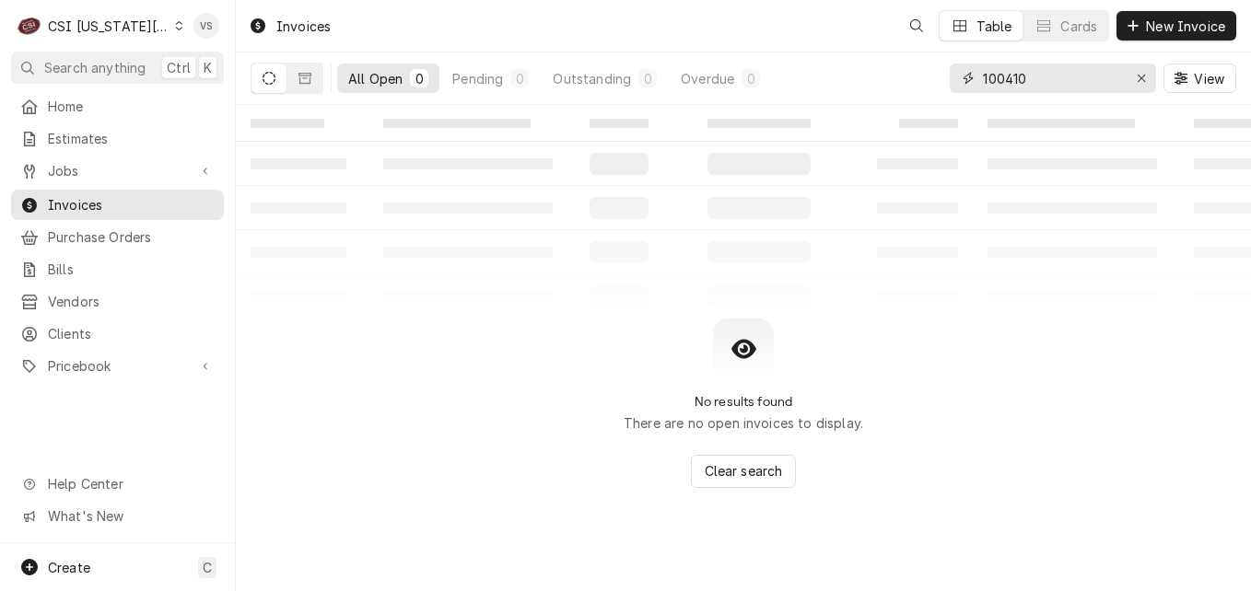
click at [1038, 75] on input "100410" at bounding box center [1052, 78] width 138 height 29
click at [953, 81] on div "100410" at bounding box center [1053, 78] width 206 height 29
click at [1031, 79] on input "100410" at bounding box center [1052, 78] width 138 height 29
type input "1"
drag, startPoint x: 1065, startPoint y: 75, endPoint x: 964, endPoint y: 75, distance: 100.4
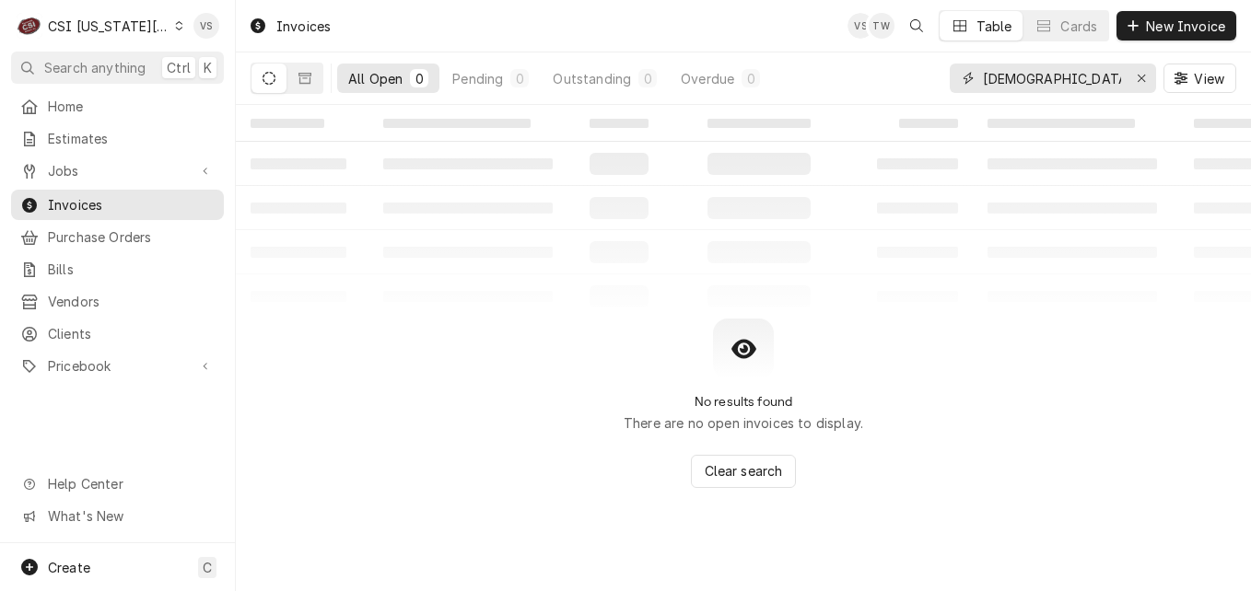
click at [964, 75] on div "pappospap" at bounding box center [1053, 78] width 206 height 29
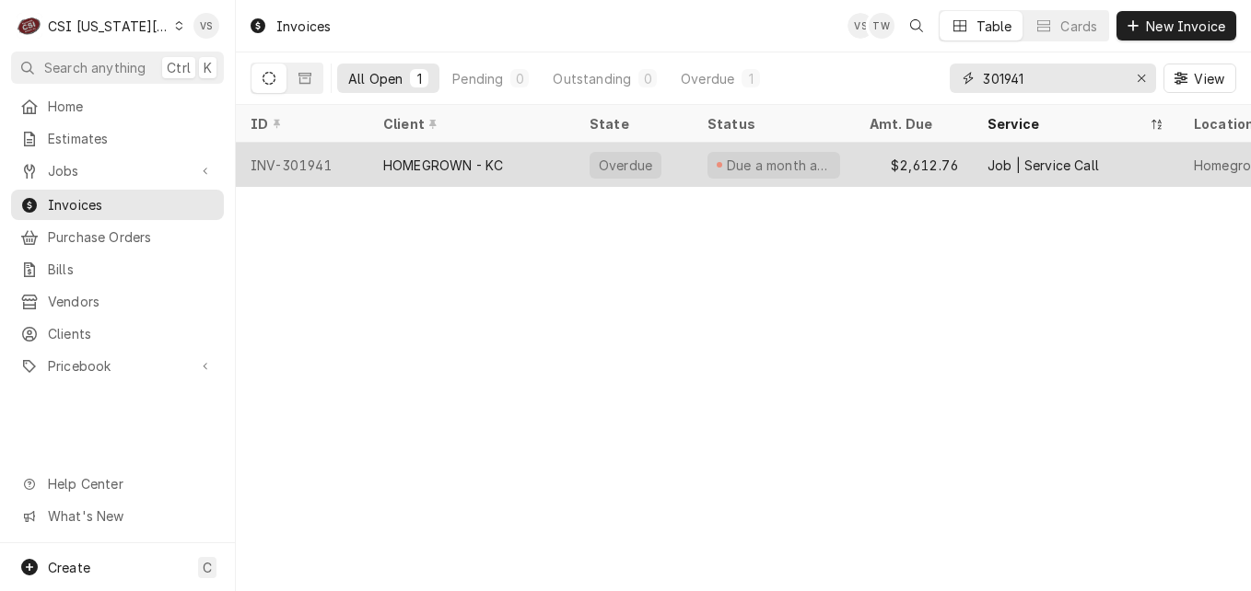
type input "301941"
click at [454, 161] on div "HOMEGROWN - KC" at bounding box center [443, 165] width 120 height 19
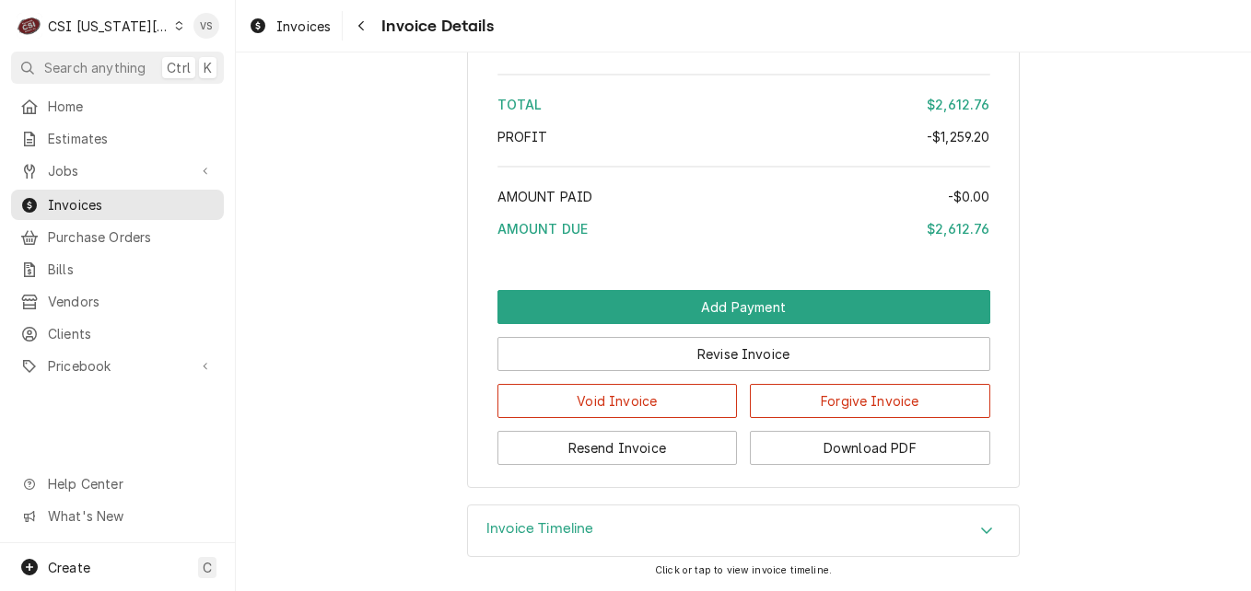
scroll to position [4843, 0]
click at [824, 453] on button "Download PDF" at bounding box center [870, 448] width 240 height 34
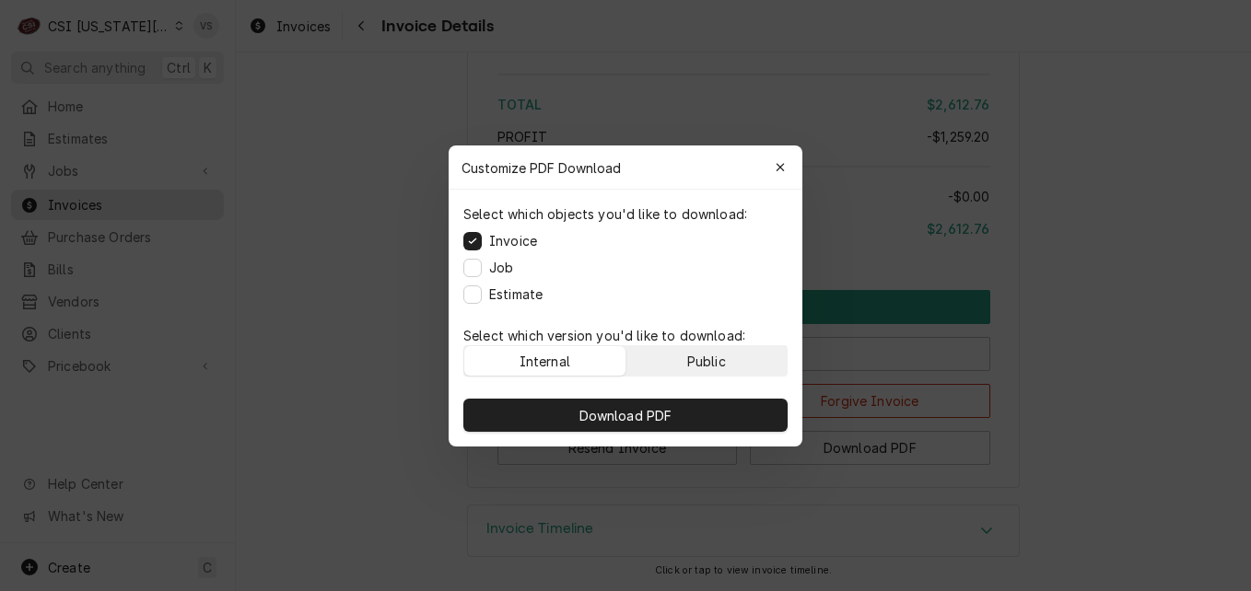
click at [715, 364] on div "Public" at bounding box center [706, 360] width 39 height 19
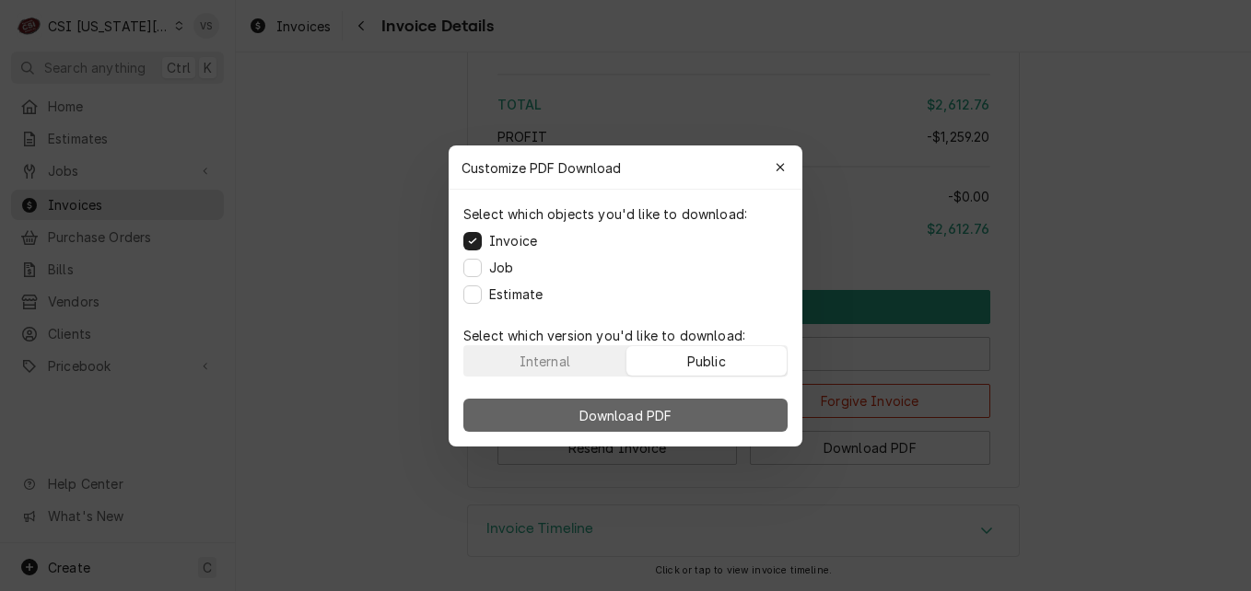
click at [700, 412] on button "Download PDF" at bounding box center [625, 415] width 324 height 33
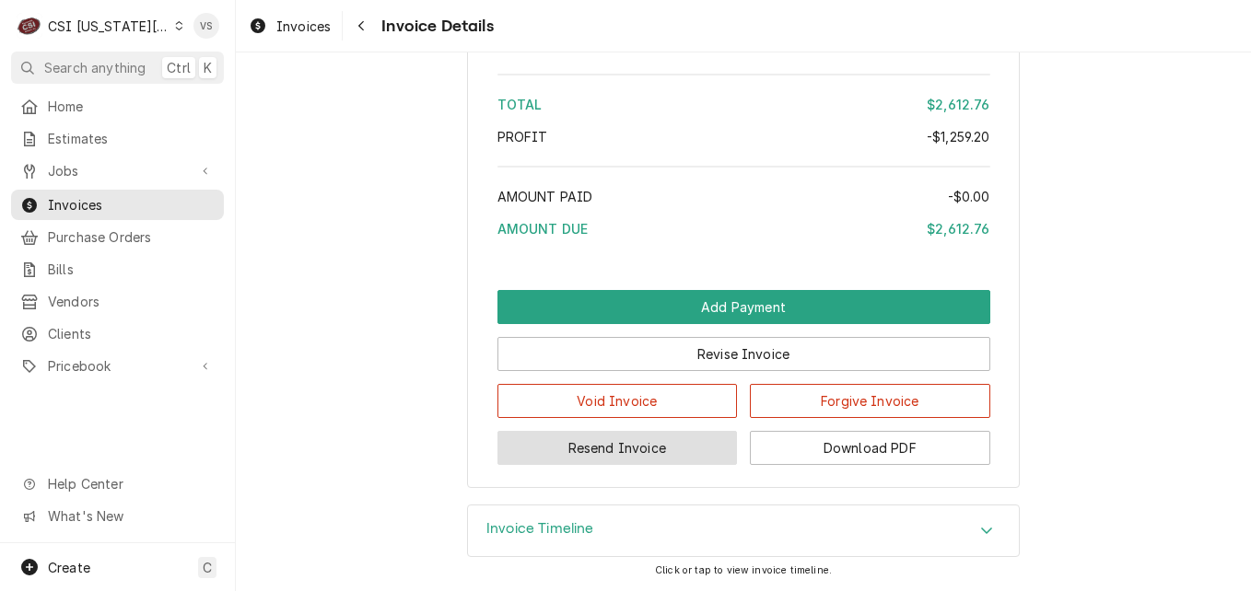
click at [604, 448] on button "Resend Invoice" at bounding box center [617, 448] width 240 height 34
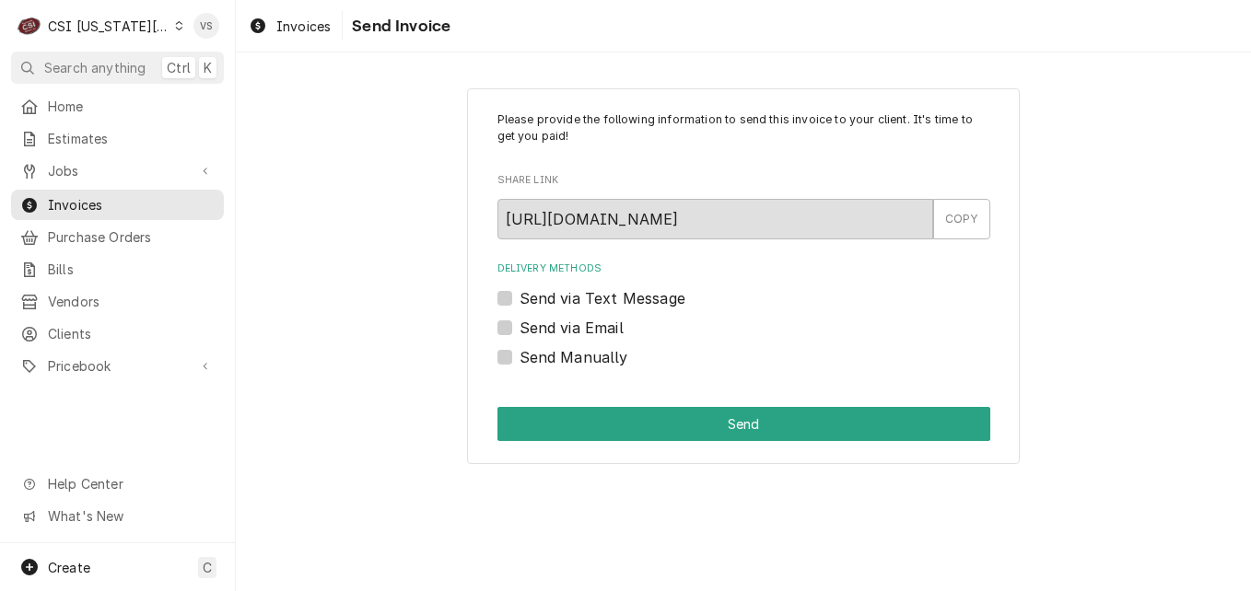
click at [519, 326] on label "Send via Email" at bounding box center [571, 328] width 104 height 22
click at [519, 326] on input "Send via Email" at bounding box center [765, 337] width 493 height 41
checkbox input "true"
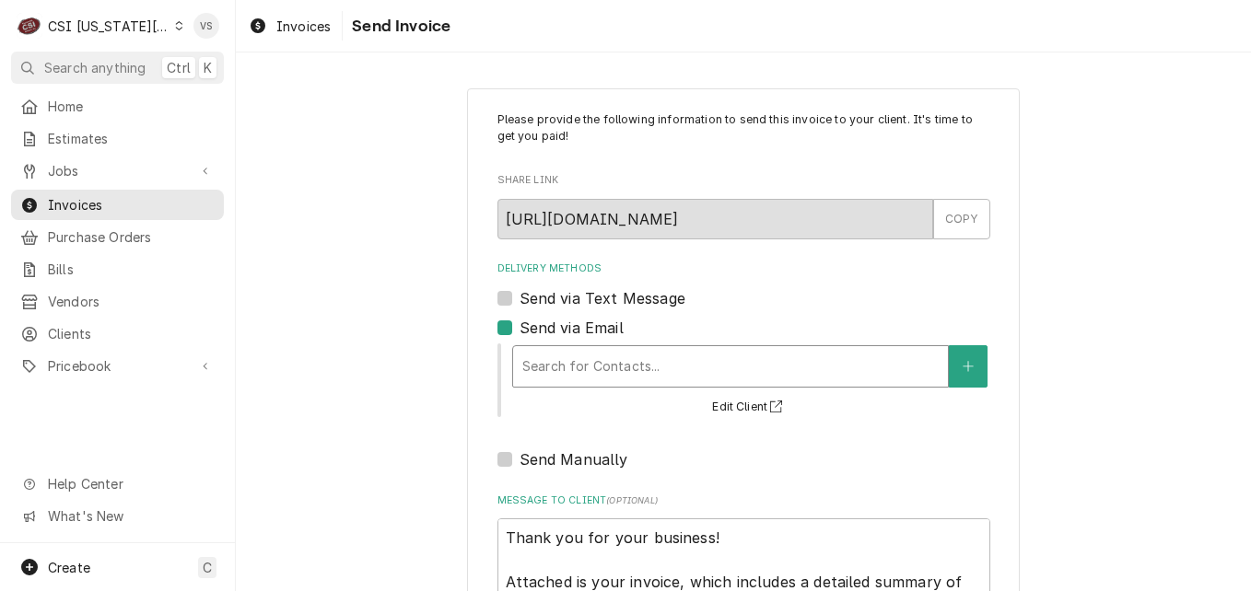
click at [608, 367] on div "Delivery Methods" at bounding box center [730, 366] width 416 height 33
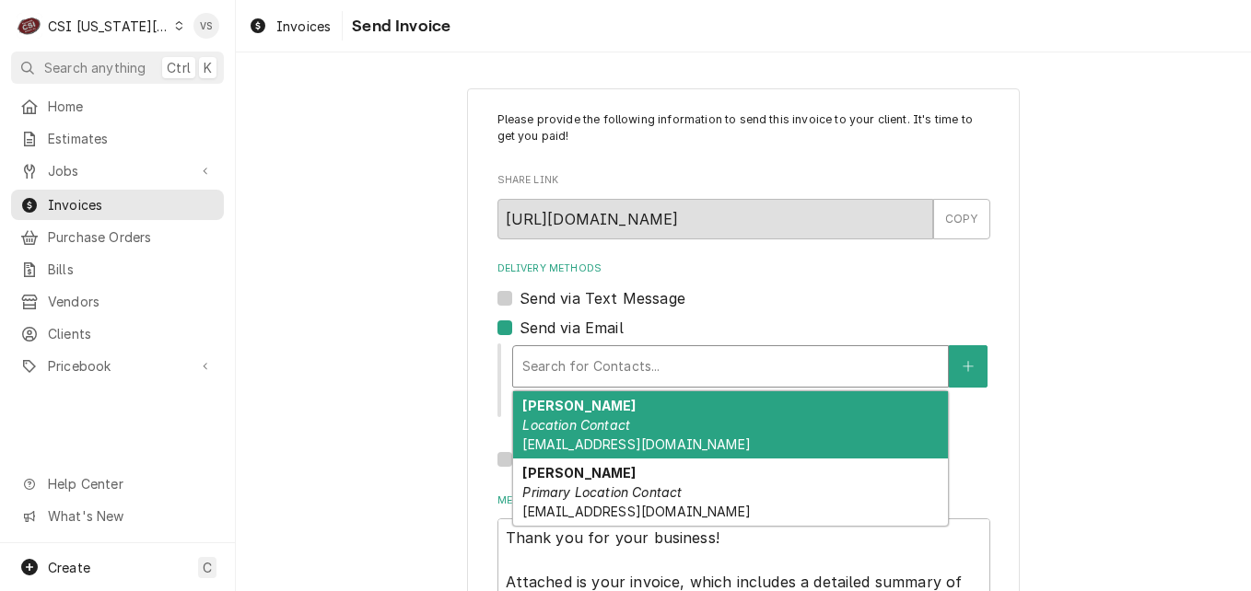
click at [416, 397] on div "Please provide the following information to send this invoice to your client. I…" at bounding box center [743, 525] width 1015 height 907
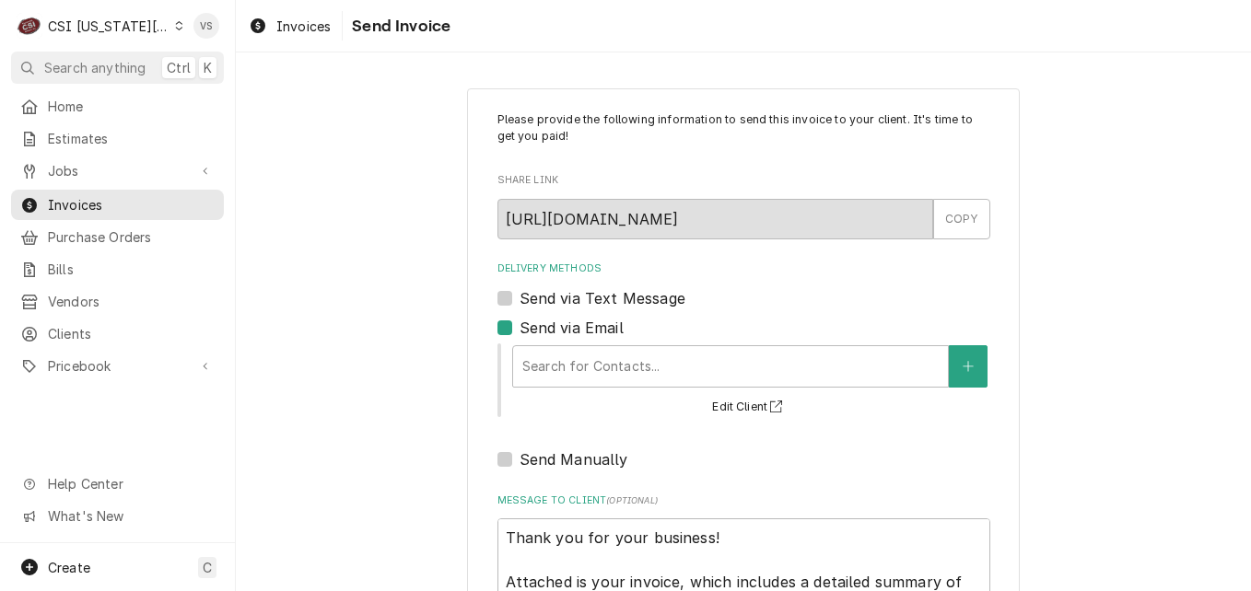
click at [392, 418] on div "Please provide the following information to send this invoice to your client. I…" at bounding box center [743, 525] width 1015 height 907
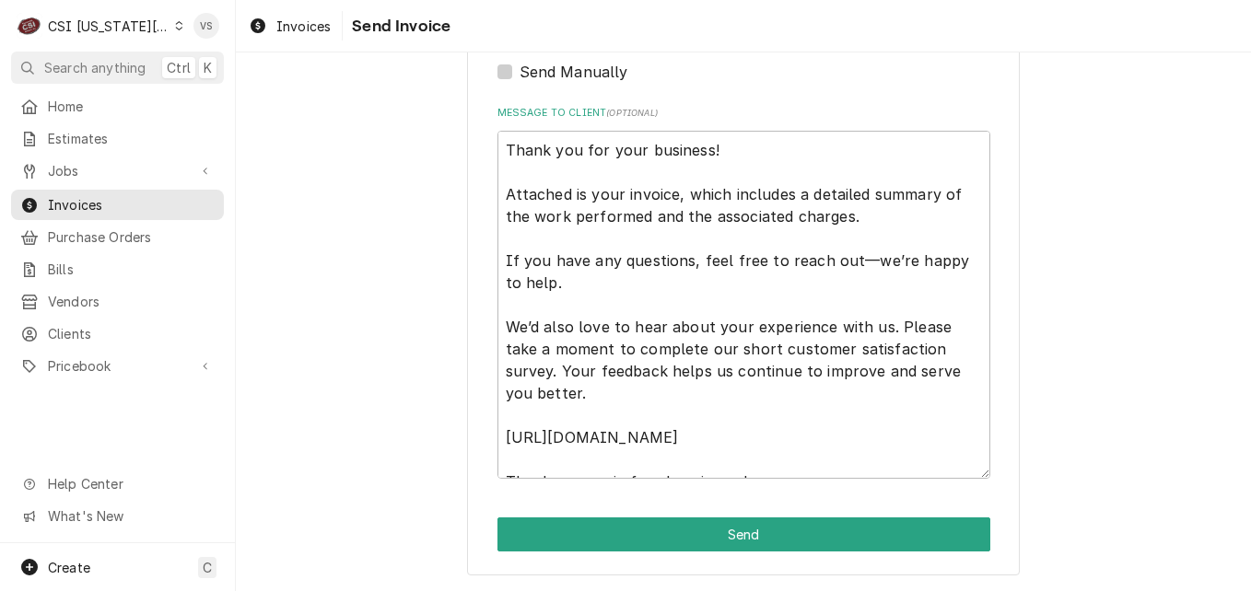
scroll to position [22, 0]
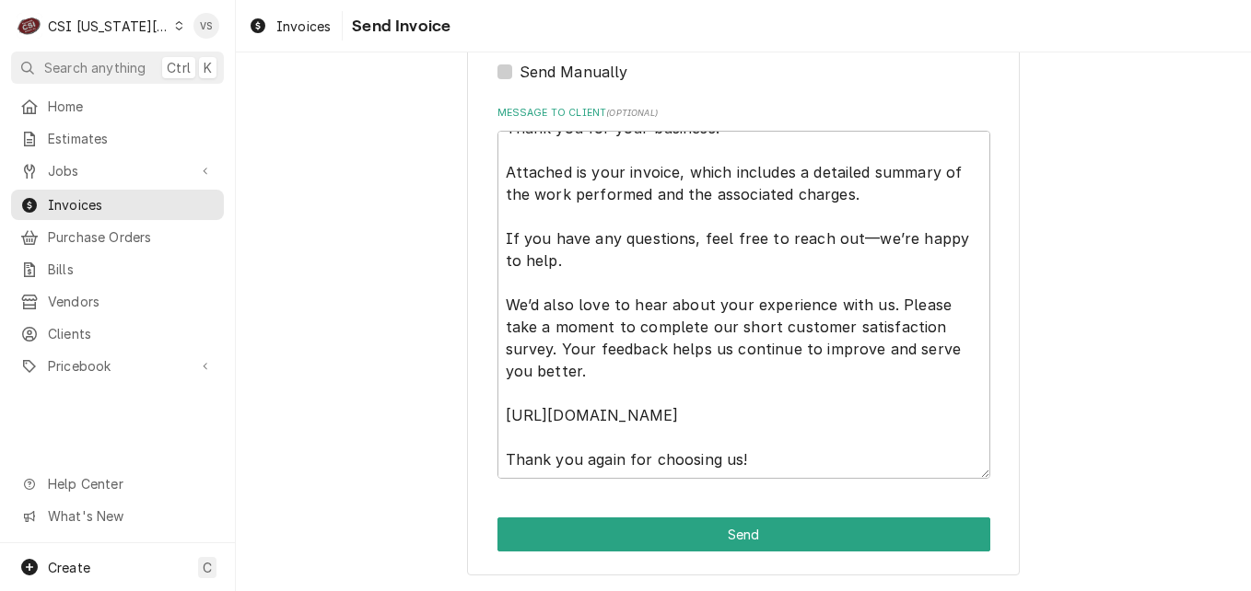
click at [384, 493] on div "Please provide the following information to send this invoice to your client. I…" at bounding box center [743, 137] width 1015 height 907
click at [134, 206] on span "Invoices" at bounding box center [131, 204] width 167 height 19
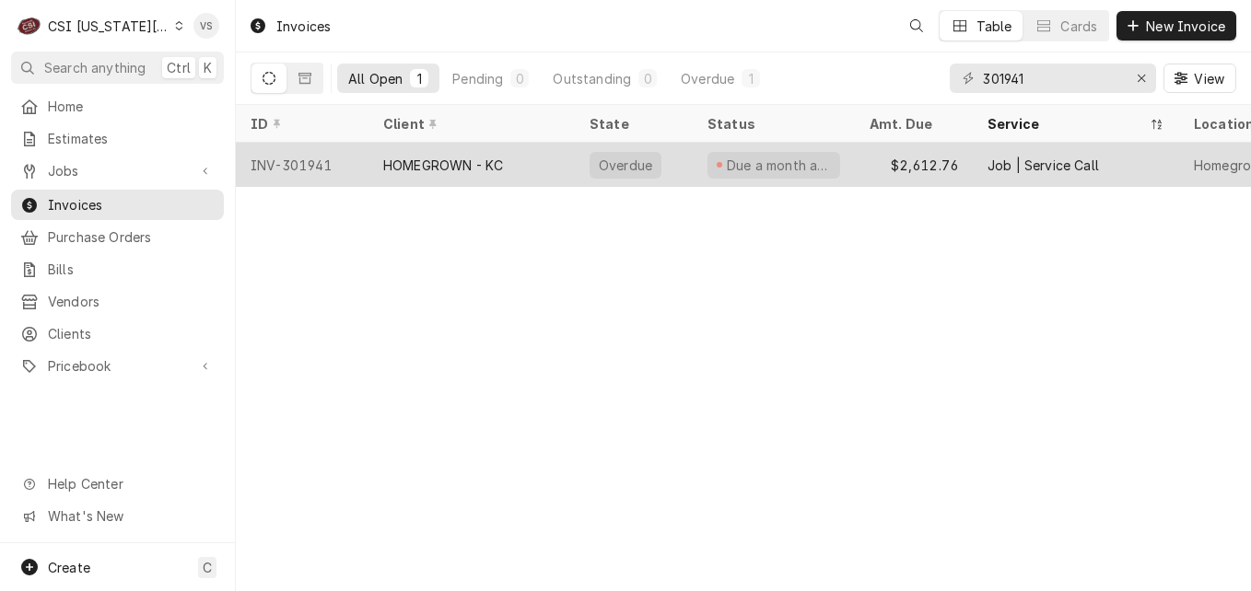
click at [455, 159] on div "HOMEGROWN - KC" at bounding box center [443, 165] width 120 height 19
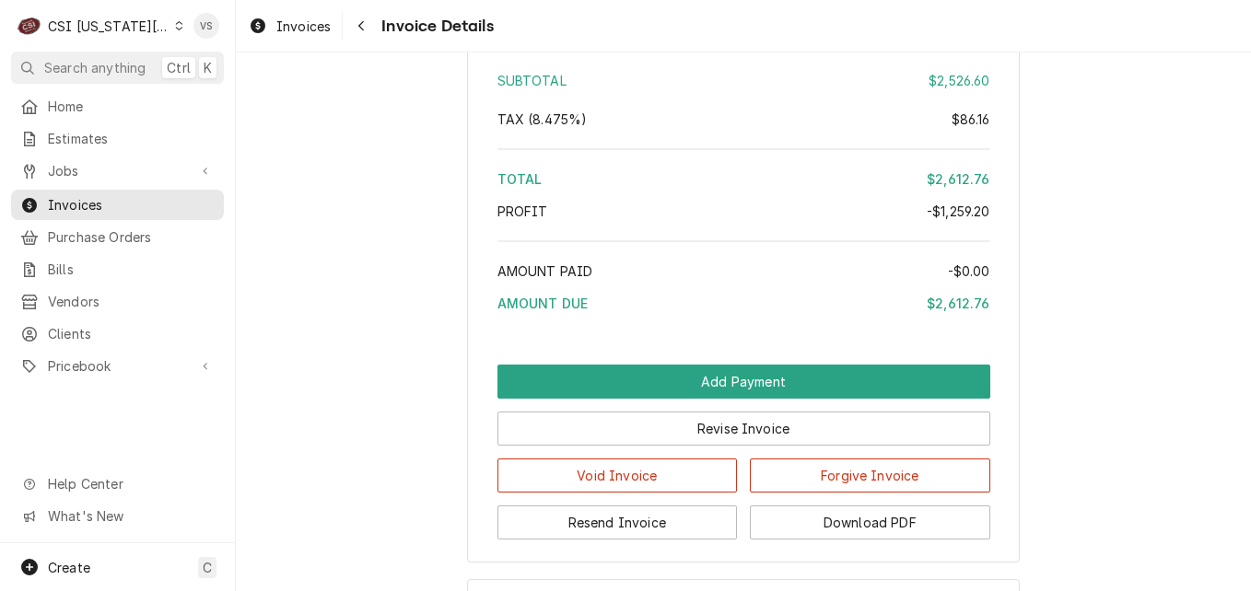
scroll to position [4843, 0]
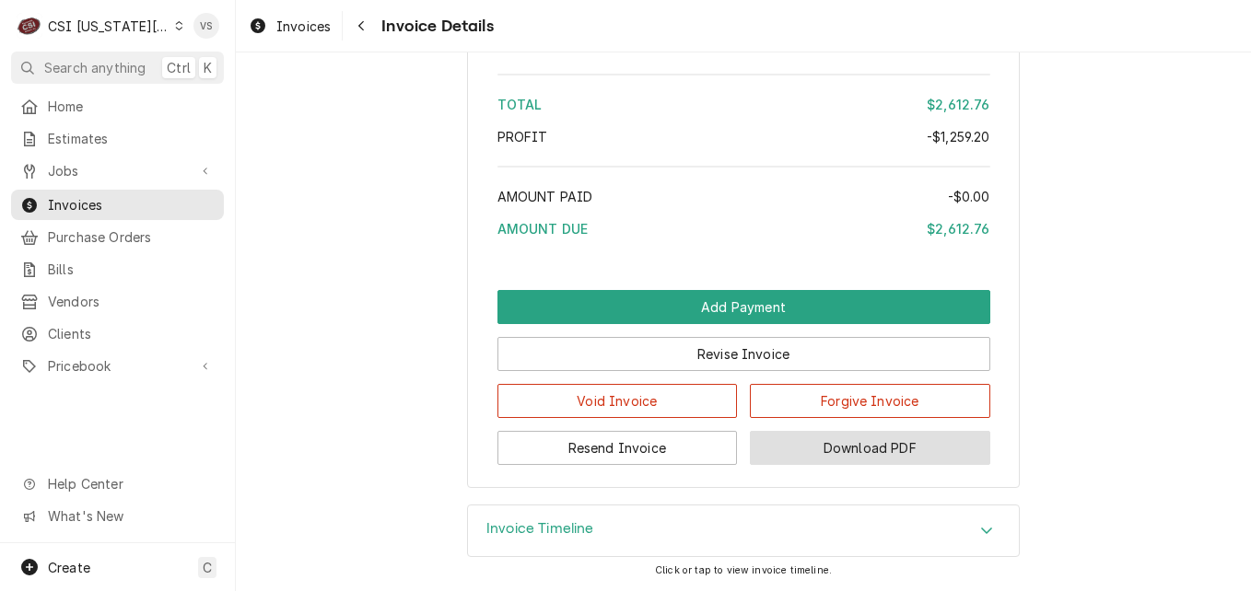
click at [834, 457] on button "Download PDF" at bounding box center [870, 448] width 240 height 34
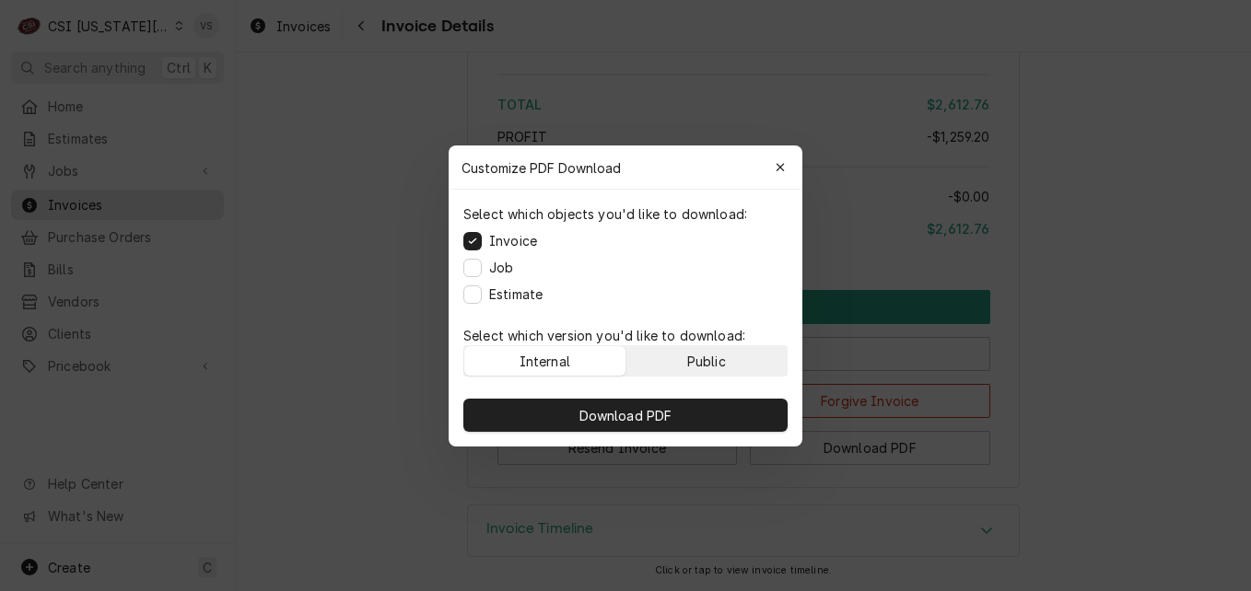
click at [700, 359] on div "Public" at bounding box center [706, 360] width 39 height 19
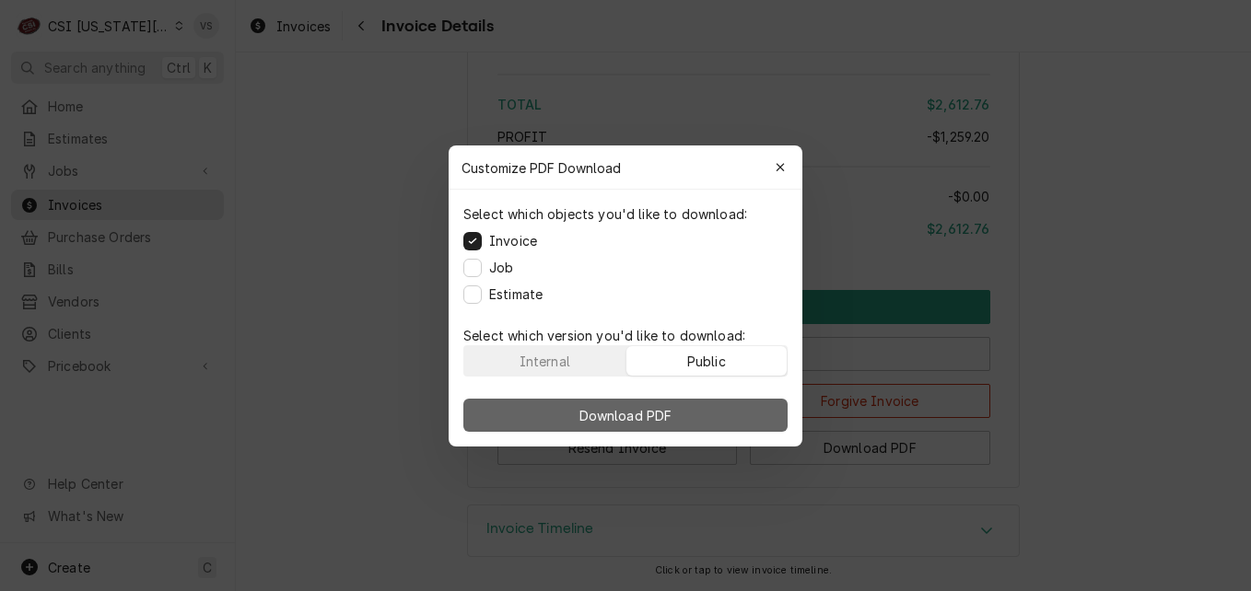
click at [682, 412] on button "Download PDF" at bounding box center [625, 415] width 324 height 33
